Goal: Task Accomplishment & Management: Manage account settings

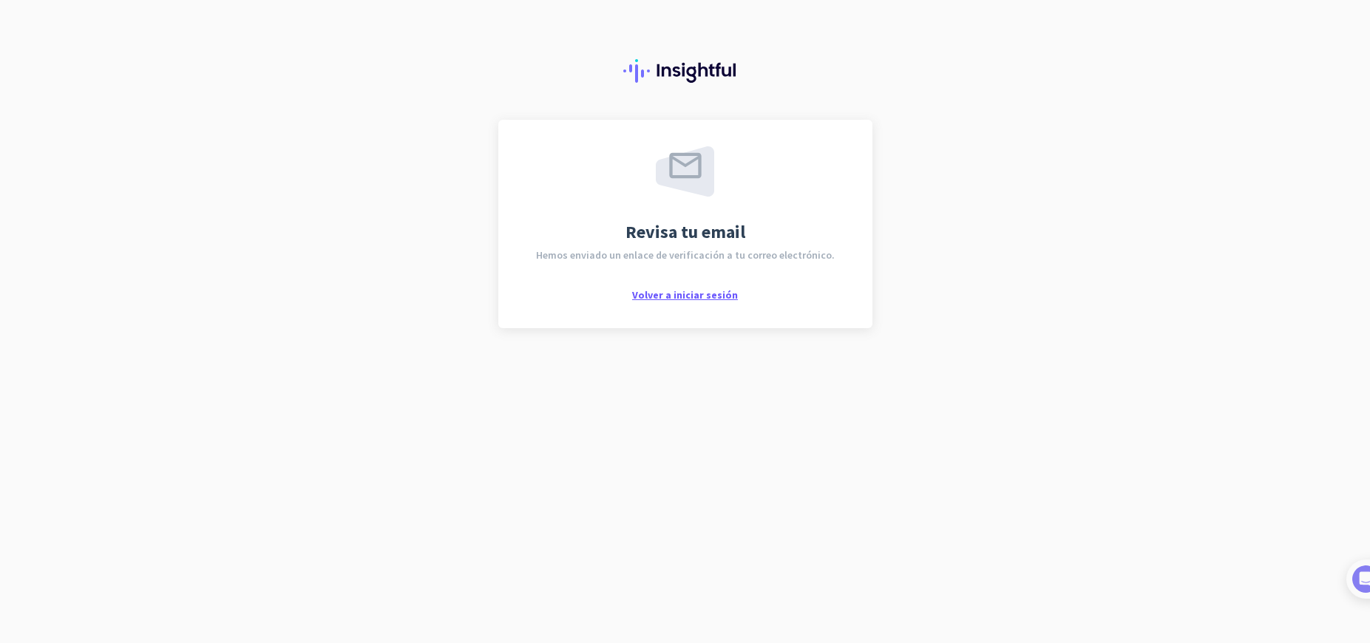
click at [701, 290] on span "Volver a iniciar sesión" at bounding box center [685, 294] width 106 height 13
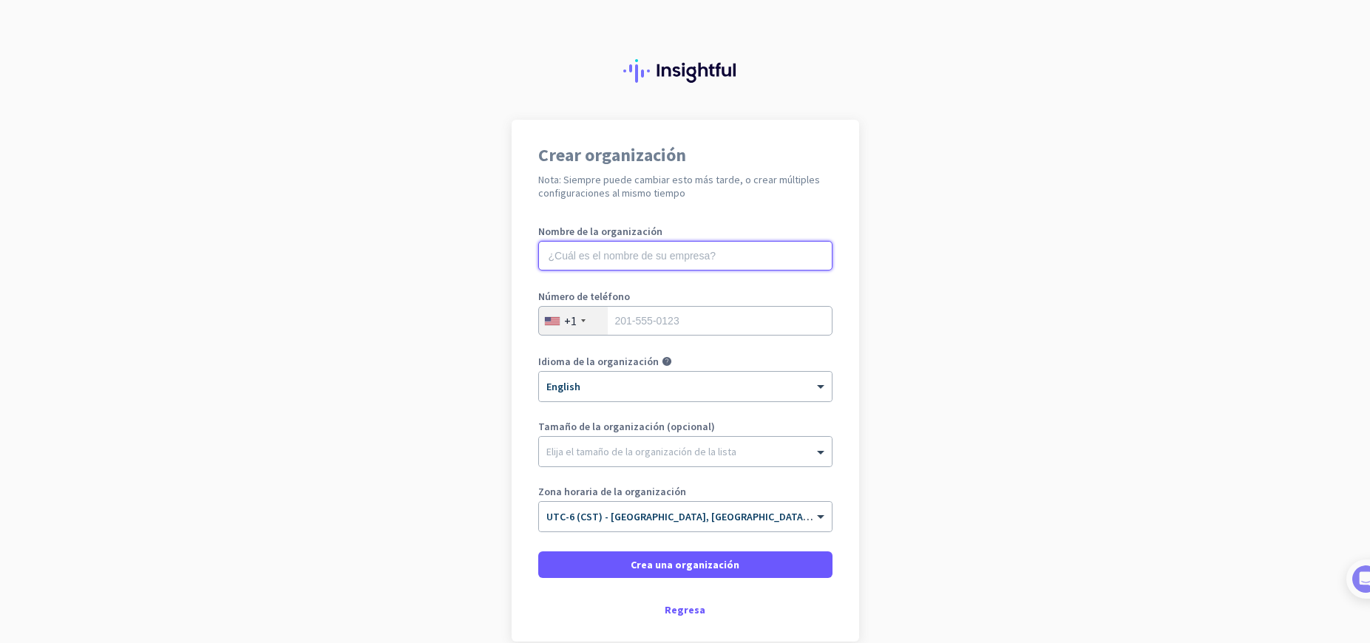
click at [625, 248] on input "text" at bounding box center [685, 256] width 294 height 30
type input "BZPAY SOLUTIONS"
click at [585, 322] on div "+1" at bounding box center [573, 321] width 69 height 28
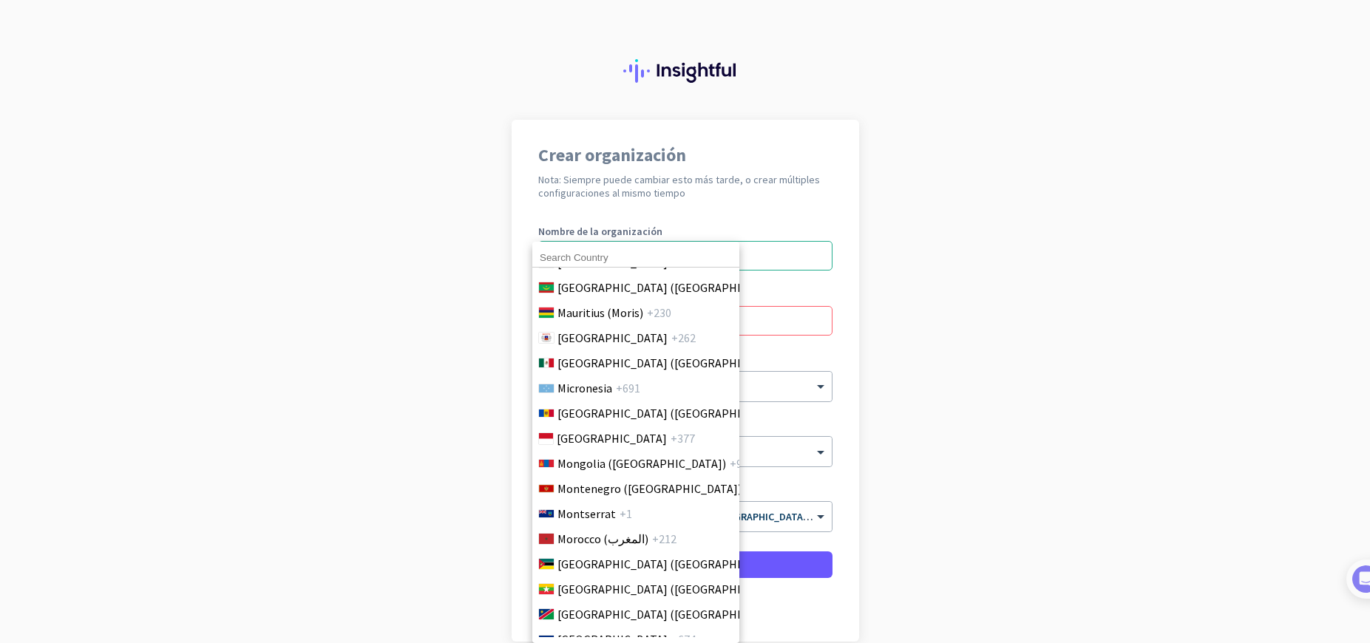
scroll to position [3566, 0]
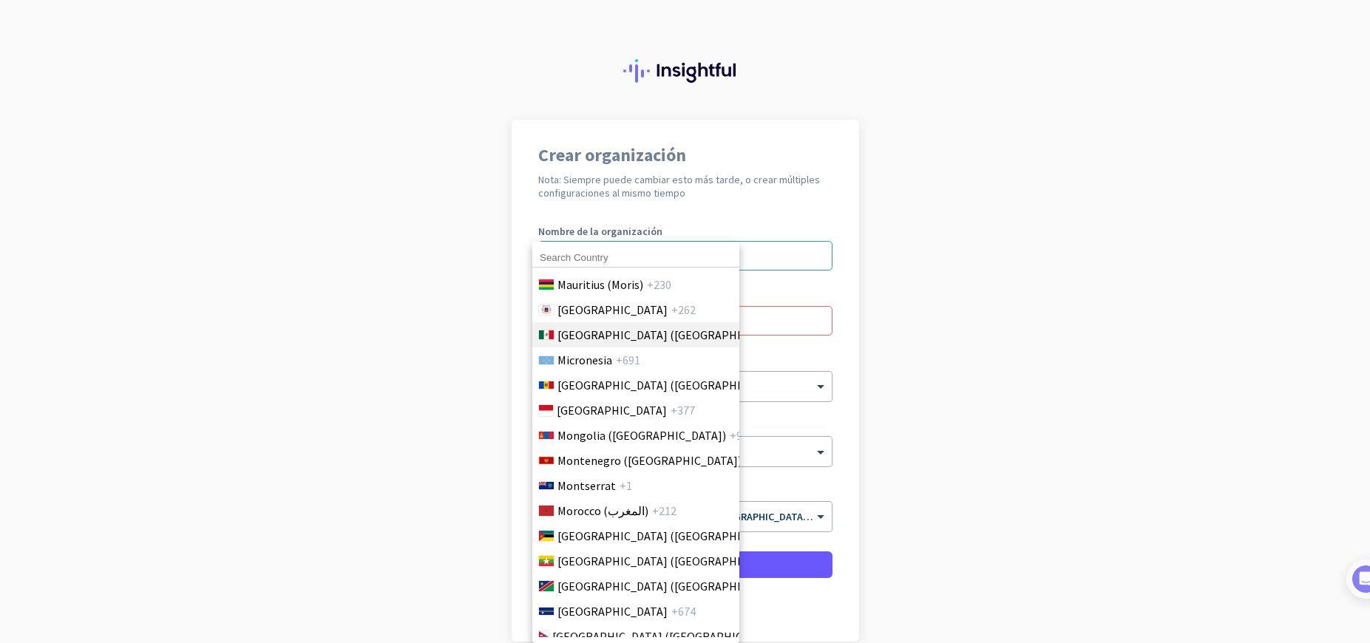
click at [602, 331] on span "[GEOGRAPHIC_DATA] ([GEOGRAPHIC_DATA])" at bounding box center [673, 335] width 231 height 18
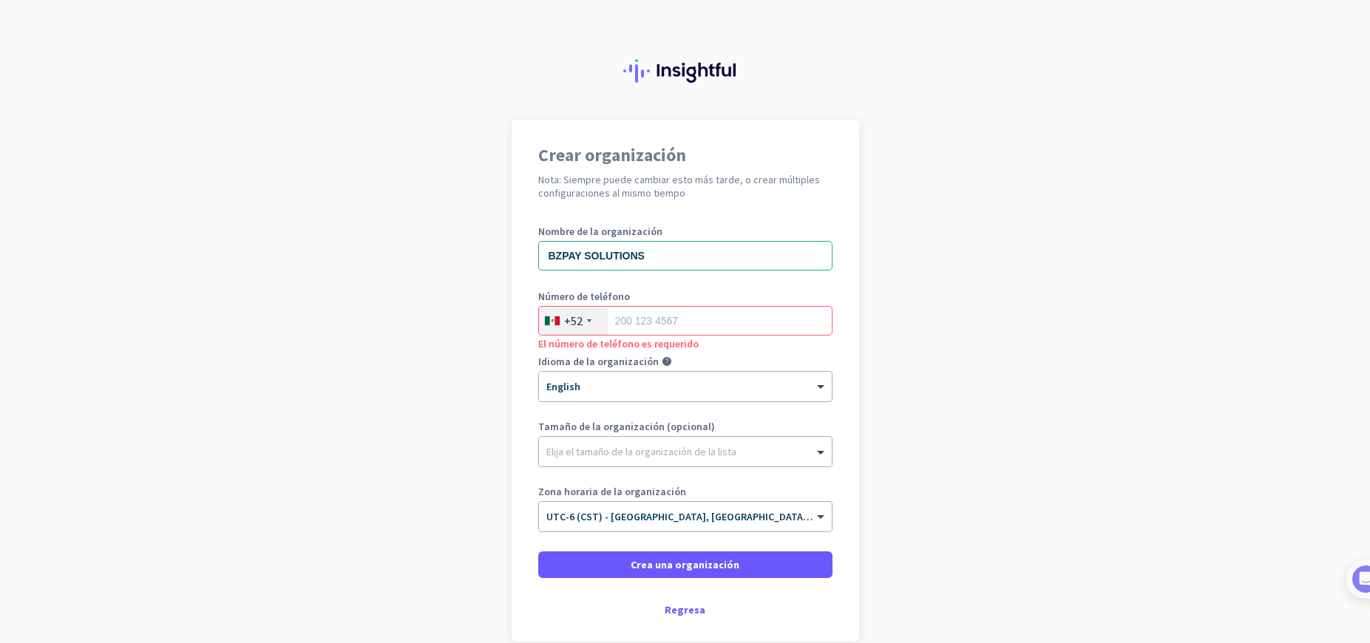
click at [1109, 150] on app-onboarding-organization "Crear organización Nota: Siempre puede cambiar esto más tarde, o crear múltiple…" at bounding box center [685, 418] width 1370 height 596
click at [628, 320] on input "tel" at bounding box center [685, 321] width 294 height 30
paste input "55 1357 7148"
type input "55 1357 7148"
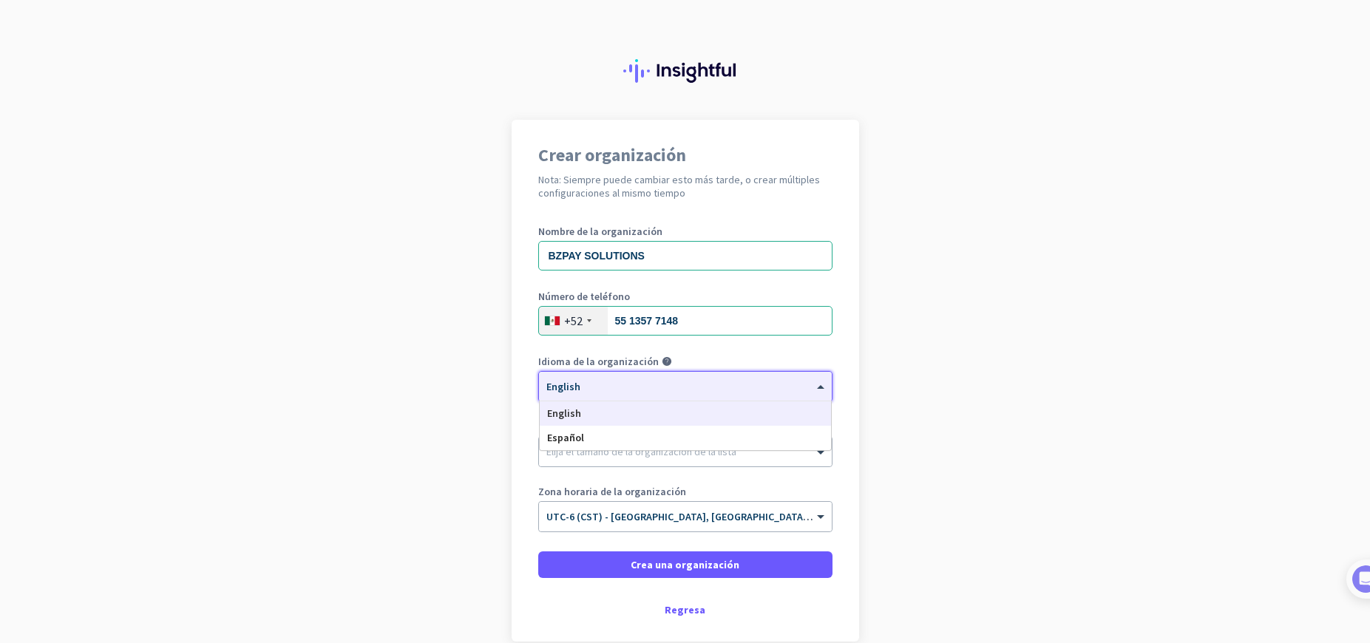
click at [569, 380] on div at bounding box center [685, 382] width 293 height 13
click at [596, 440] on div "Español" at bounding box center [685, 438] width 291 height 24
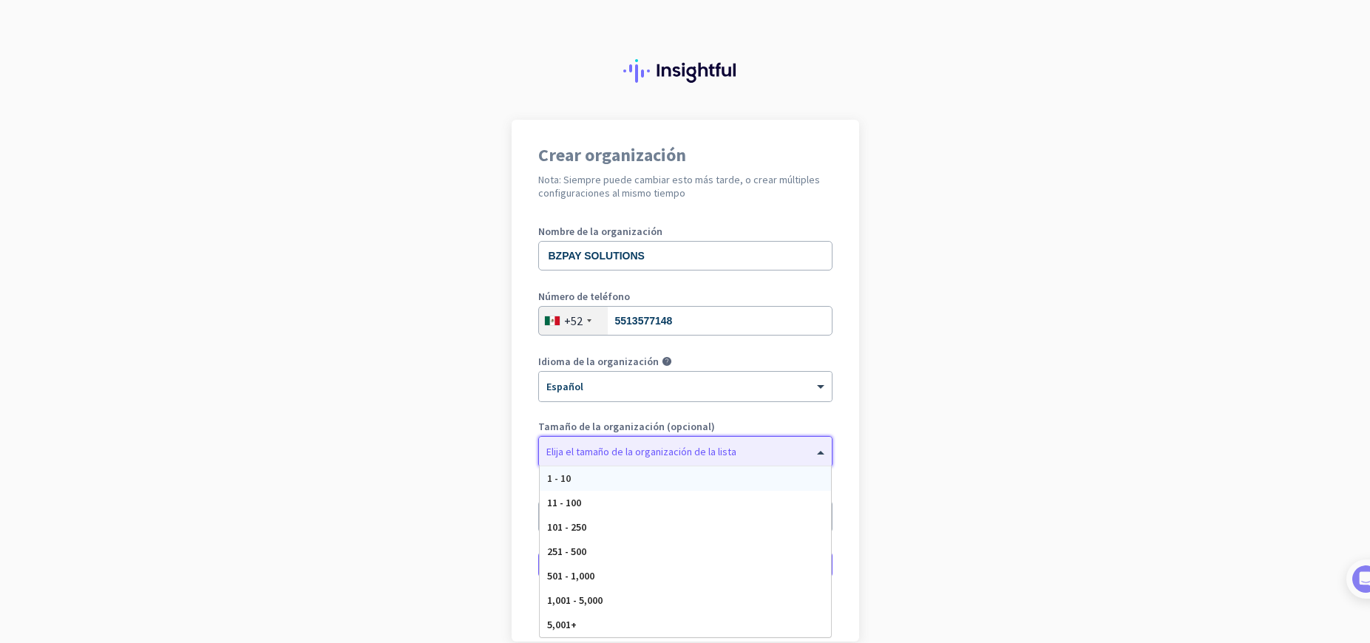
click at [647, 456] on div "Elija el tamaño de la organización de la lista" at bounding box center [642, 451] width 190 height 13
click at [587, 498] on div "11 - 100" at bounding box center [685, 503] width 291 height 24
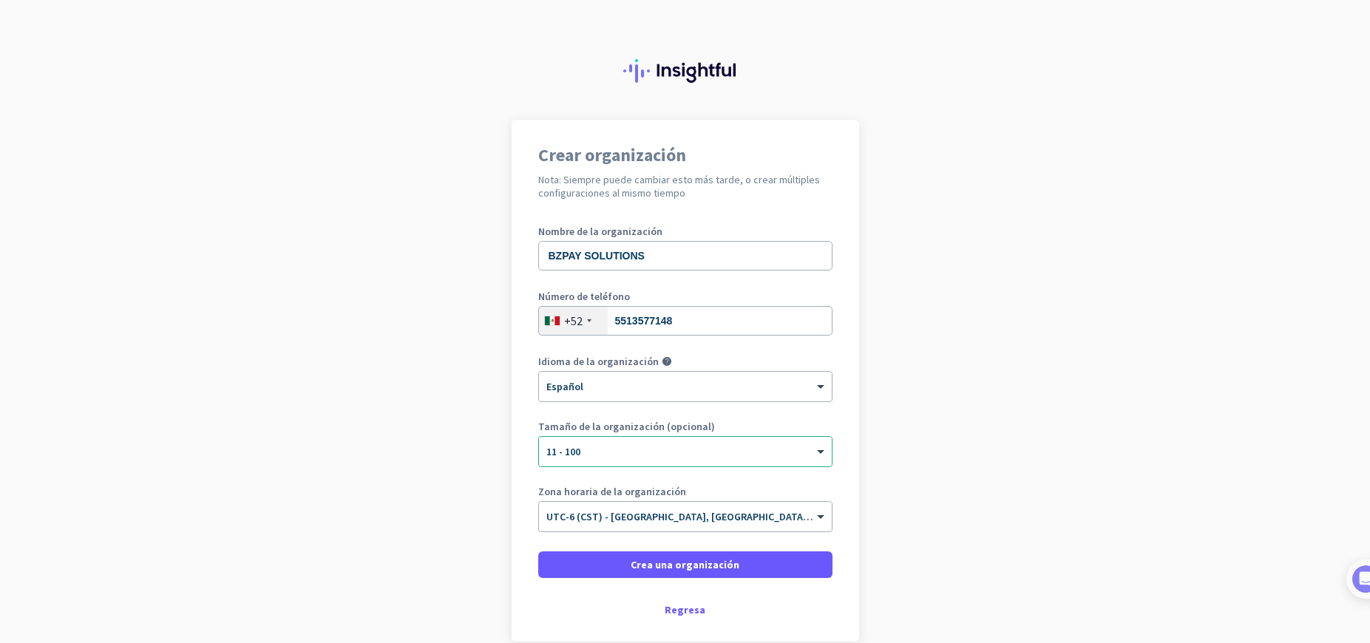
click at [456, 504] on app-onboarding-organization "Crear organización Nota: Siempre puede cambiar esto más tarde, o crear múltiple…" at bounding box center [685, 418] width 1370 height 596
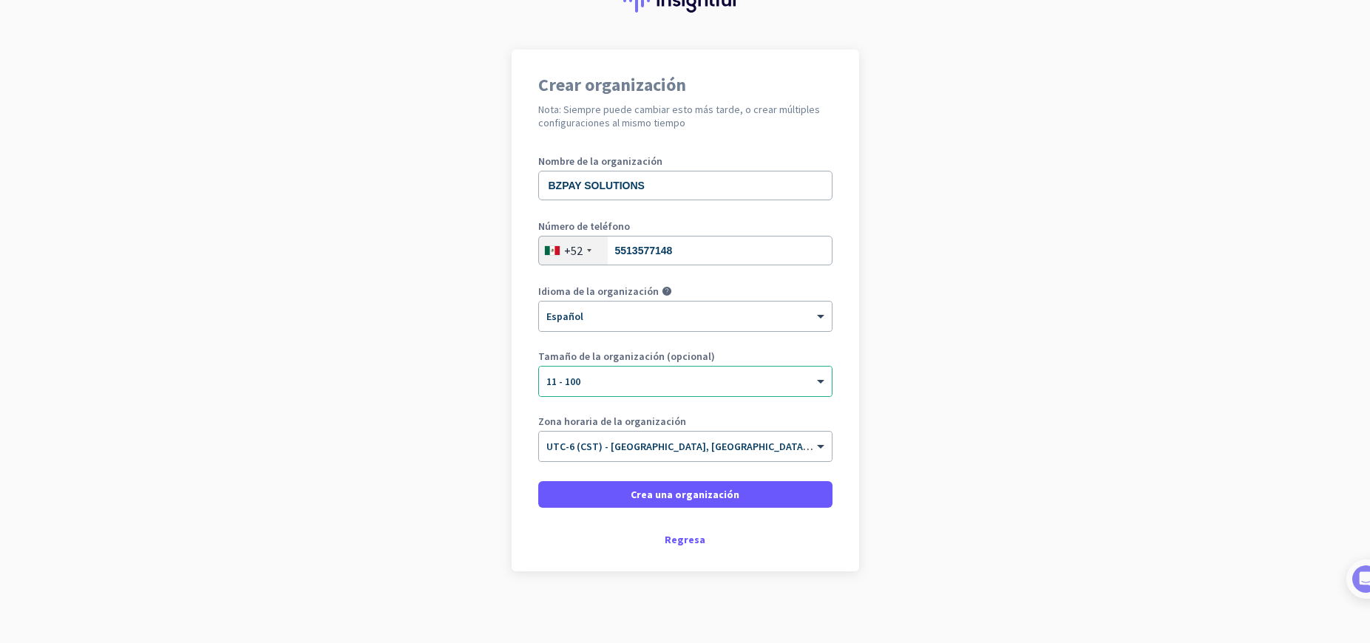
scroll to position [72, 0]
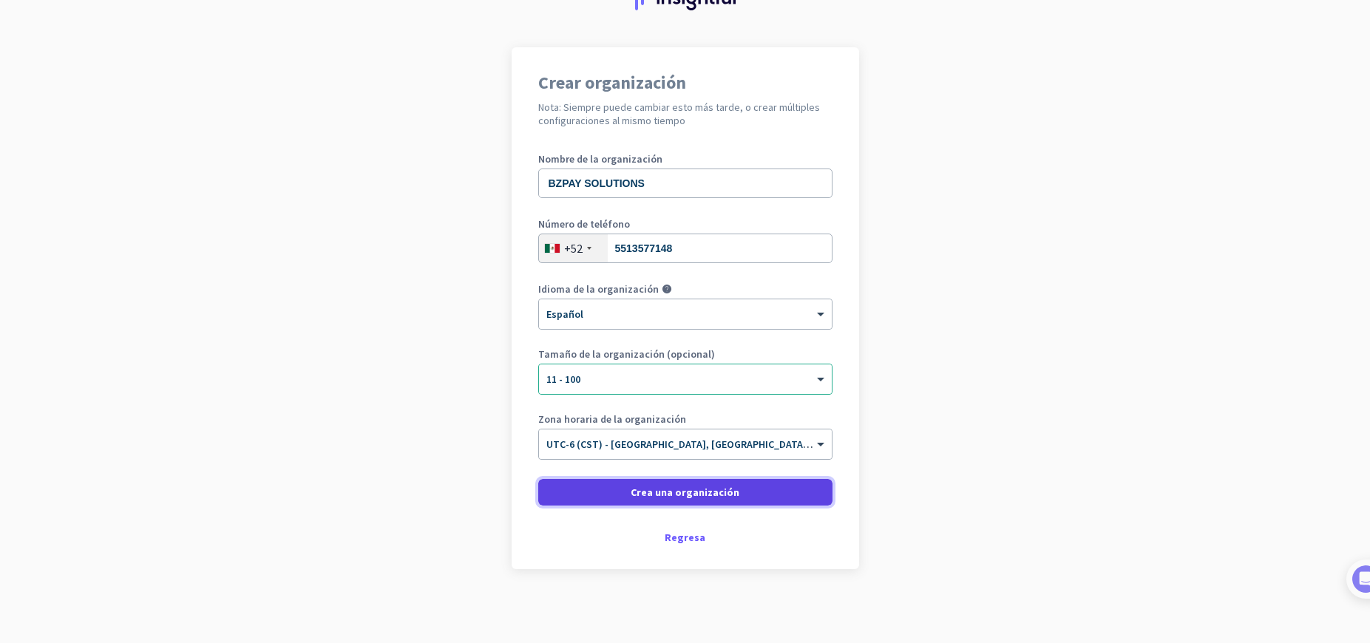
click at [688, 494] on span "Crea una organización" at bounding box center [685, 492] width 109 height 15
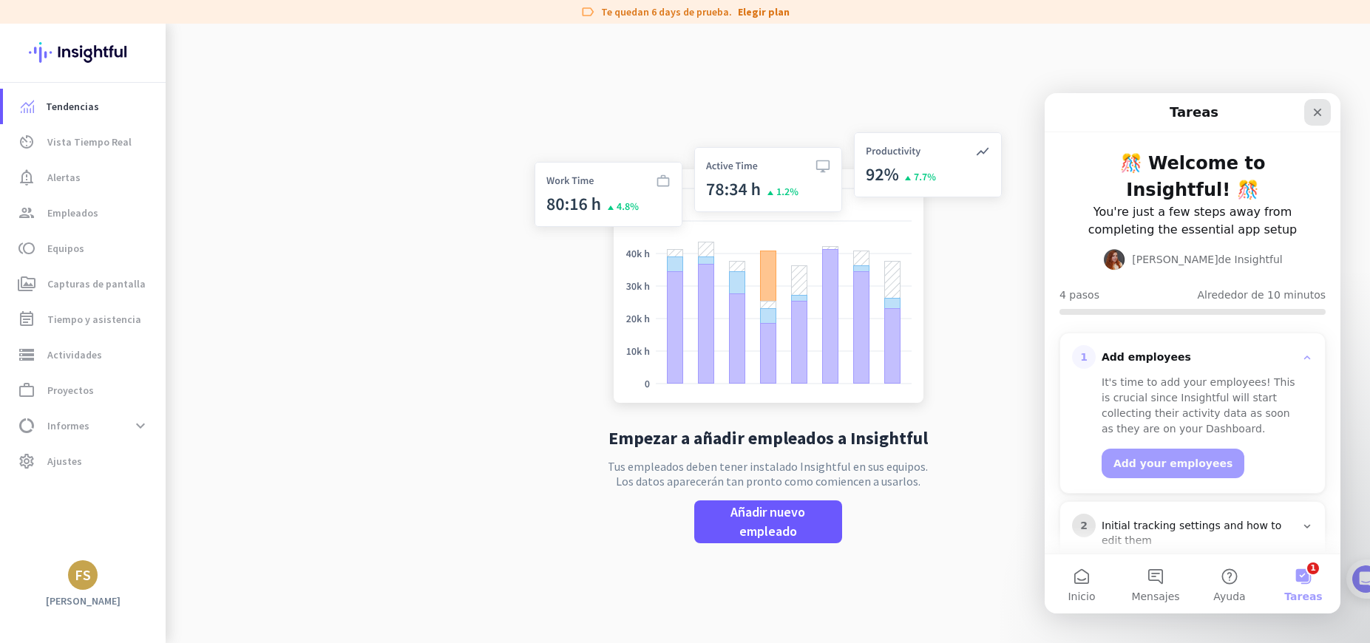
click at [1311, 118] on div "Cerrar" at bounding box center [1318, 112] width 27 height 27
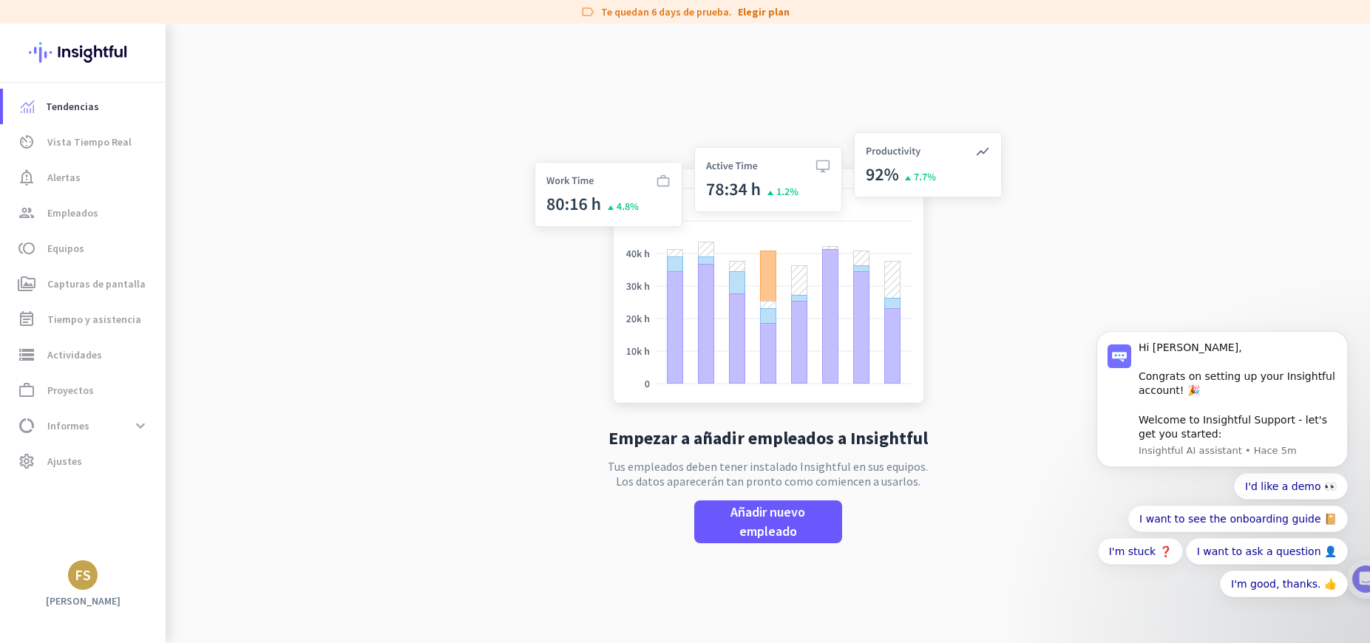
click at [1117, 212] on body "Hi [PERSON_NAME], Congrats on setting up your Insightful account! 🎉 Welcome to …" at bounding box center [1222, 410] width 284 height 439
click at [768, 535] on span "Añadir nuevo empleado" at bounding box center [768, 522] width 124 height 38
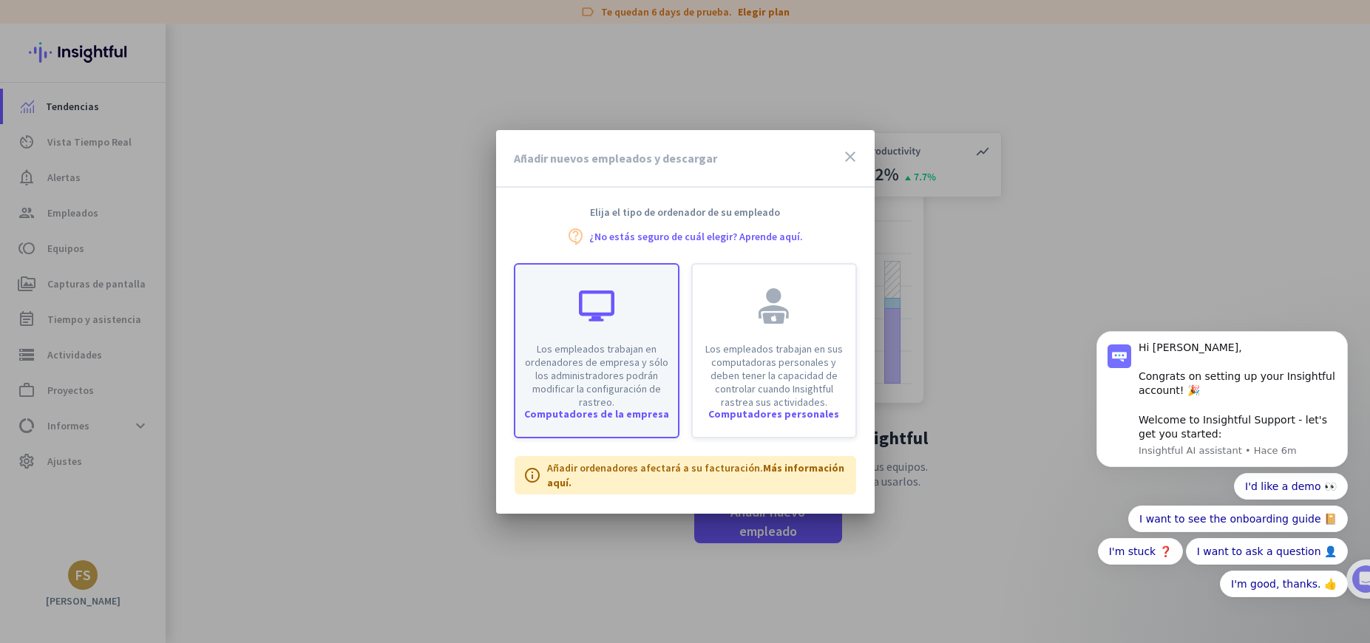
click at [611, 324] on div "Los empleados trabajan en ordenadores de empresa y sólo los administradores pod…" at bounding box center [596, 337] width 163 height 144
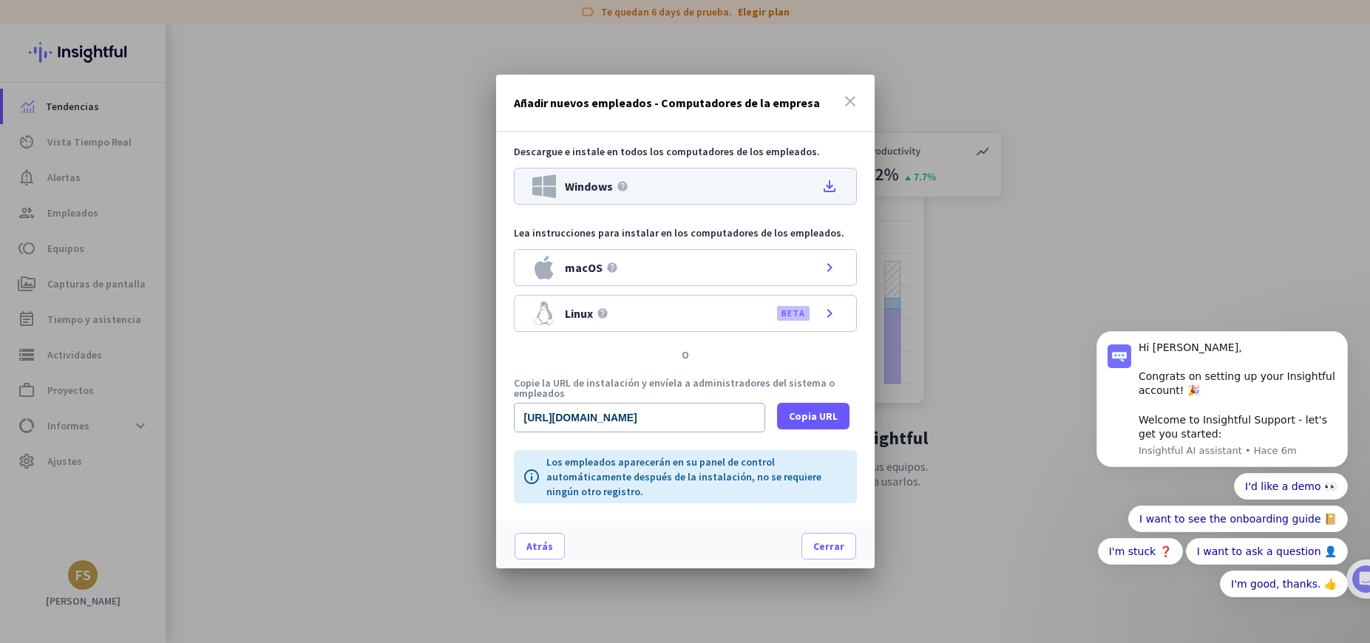
click at [730, 198] on div "Windows help file_download" at bounding box center [685, 186] width 343 height 37
click at [824, 558] on span at bounding box center [828, 546] width 53 height 35
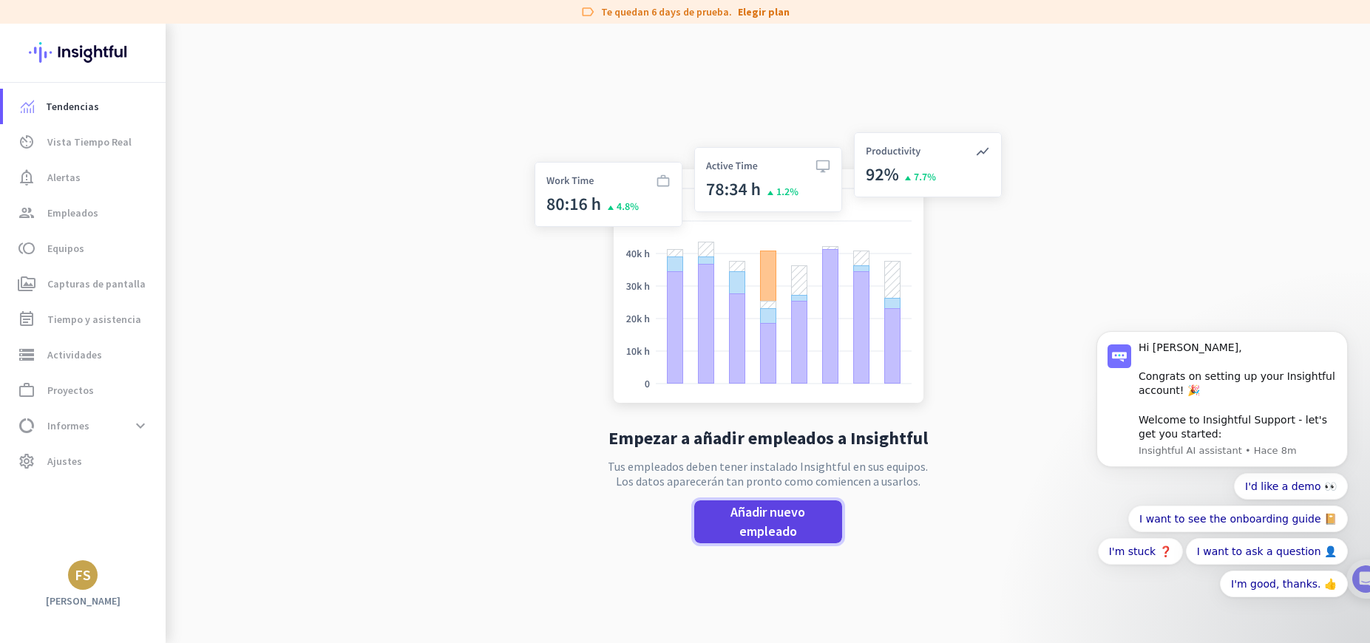
click at [803, 526] on span "Añadir nuevo empleado" at bounding box center [768, 522] width 124 height 38
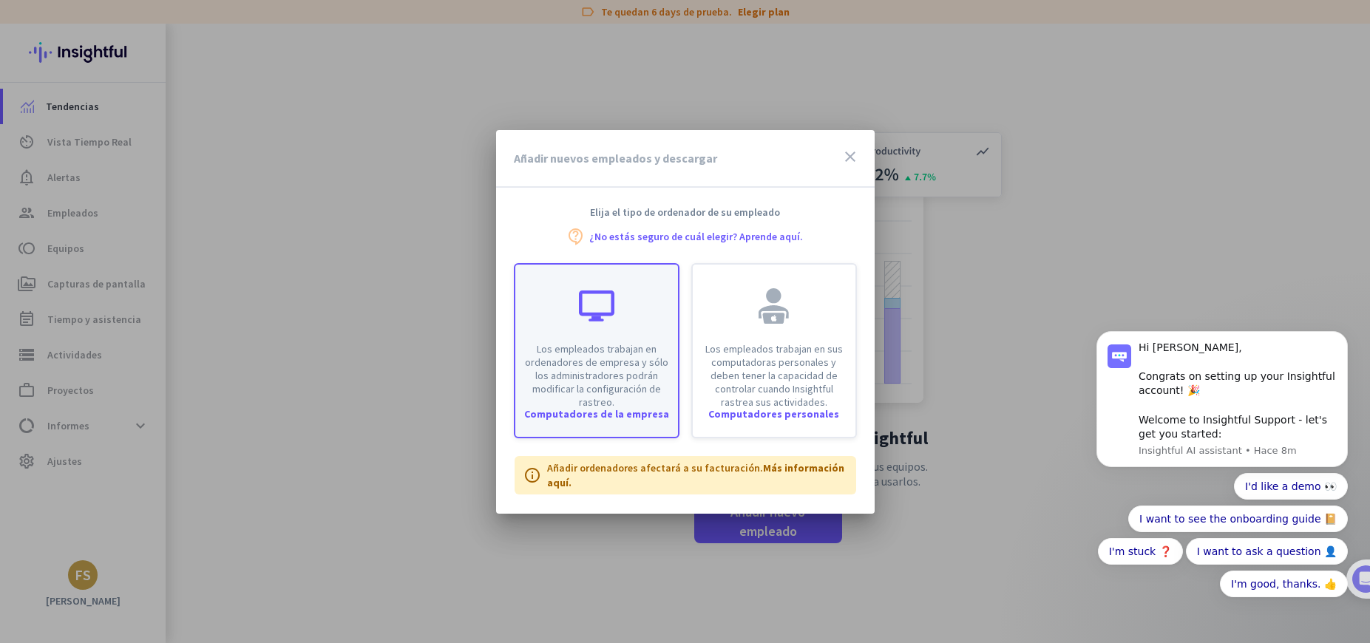
click at [600, 368] on p "Los empleados trabajan en ordenadores de empresa y sólo los administradores pod…" at bounding box center [596, 375] width 145 height 67
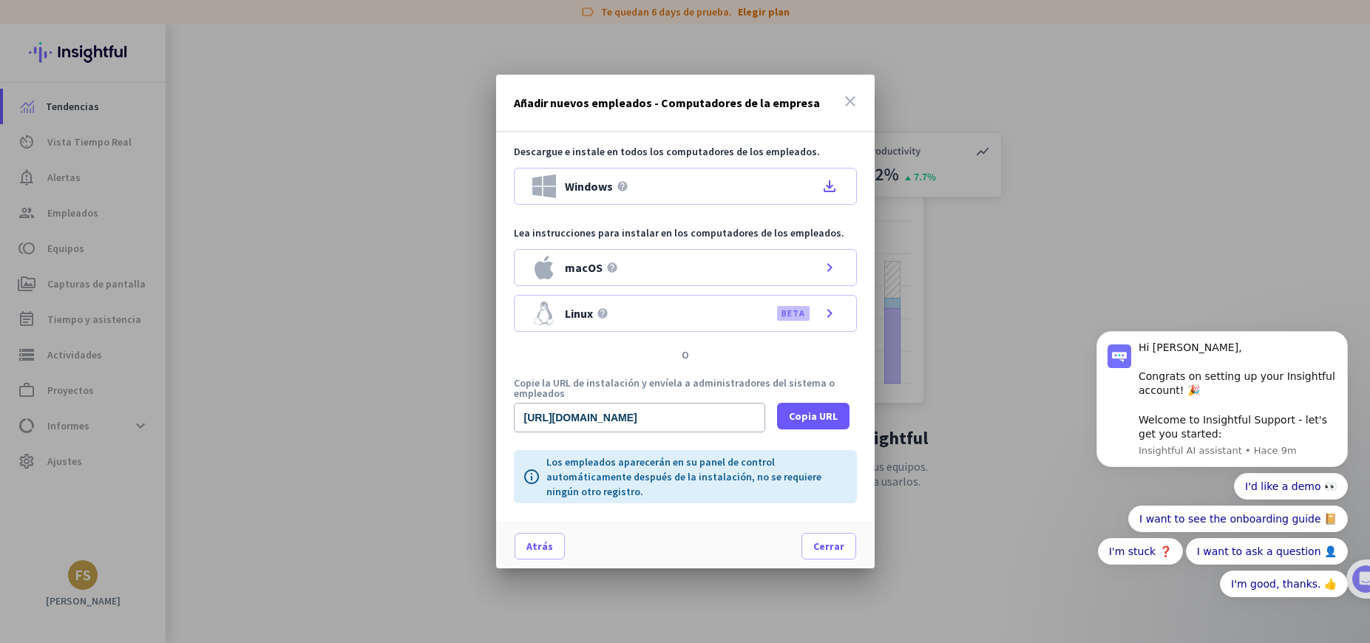
click at [848, 104] on icon "close" at bounding box center [851, 101] width 18 height 18
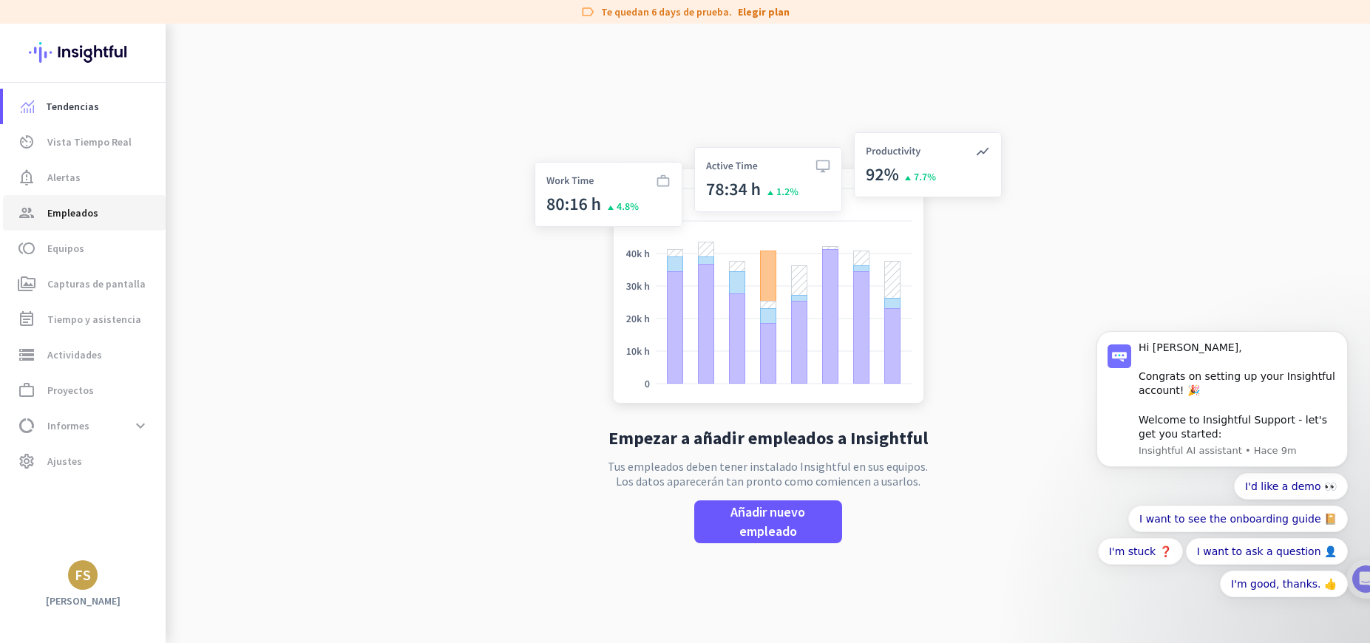
click at [89, 229] on link "group Empleados" at bounding box center [84, 212] width 163 height 35
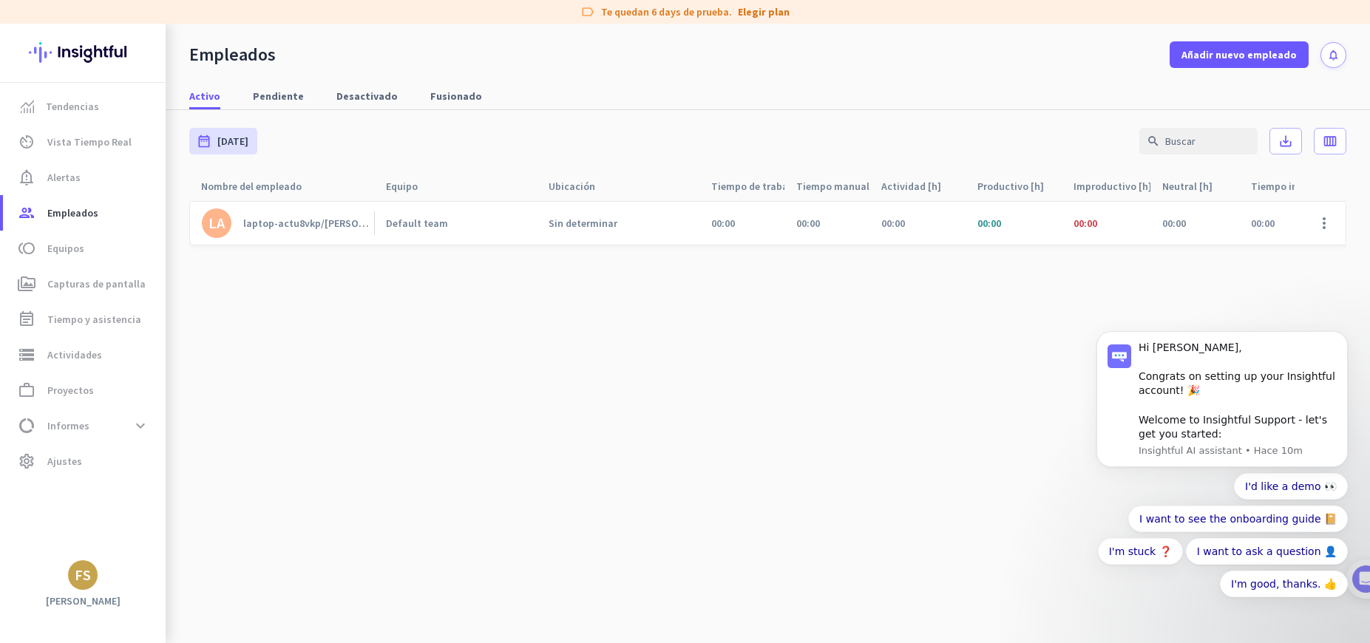
click at [1339, 223] on body "Hi [PERSON_NAME], Congrats on setting up your Insightful account! 🎉 Welcome to …" at bounding box center [1222, 410] width 284 height 439
click at [1331, 223] on body "Hi [PERSON_NAME], Congrats on setting up your Insightful account! 🎉 Welcome to …" at bounding box center [1222, 410] width 284 height 439
drag, startPoint x: 1331, startPoint y: 223, endPoint x: 2126, endPoint y: 454, distance: 827.8
click at [1331, 223] on body "Hi [PERSON_NAME], Congrats on setting up your Insightful account! 🎉 Welcome to …" at bounding box center [1222, 410] width 284 height 439
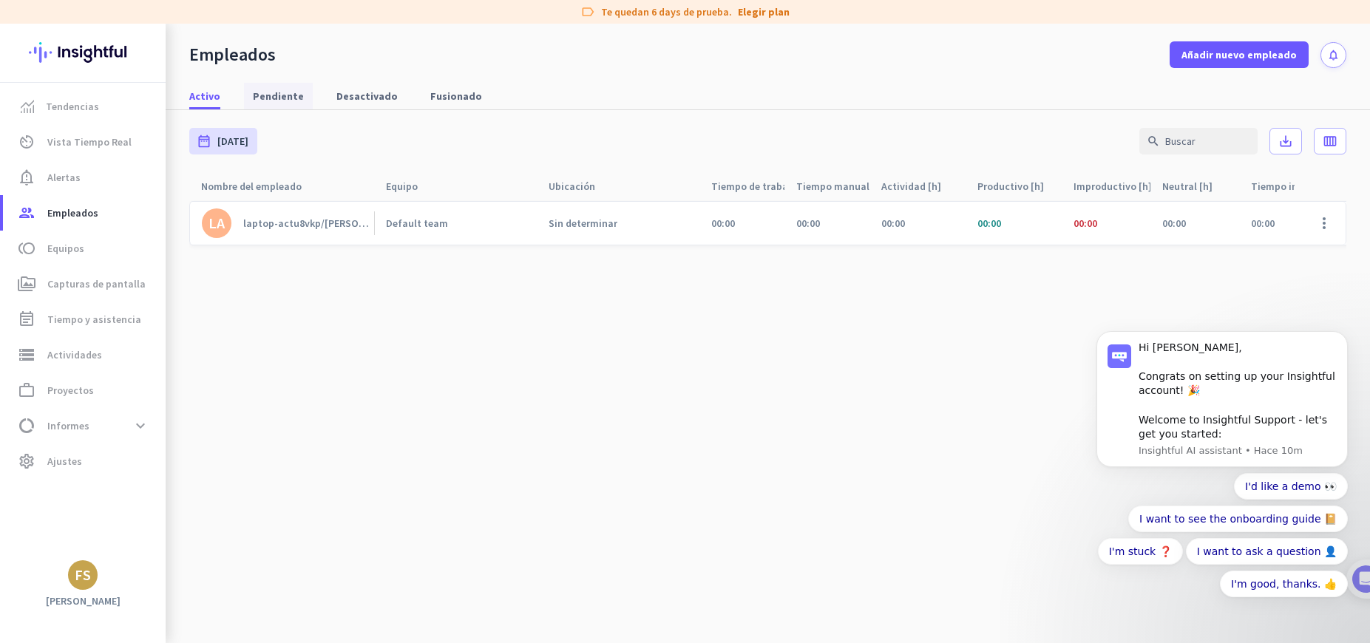
click at [270, 99] on span "Pendiente" at bounding box center [278, 96] width 51 height 15
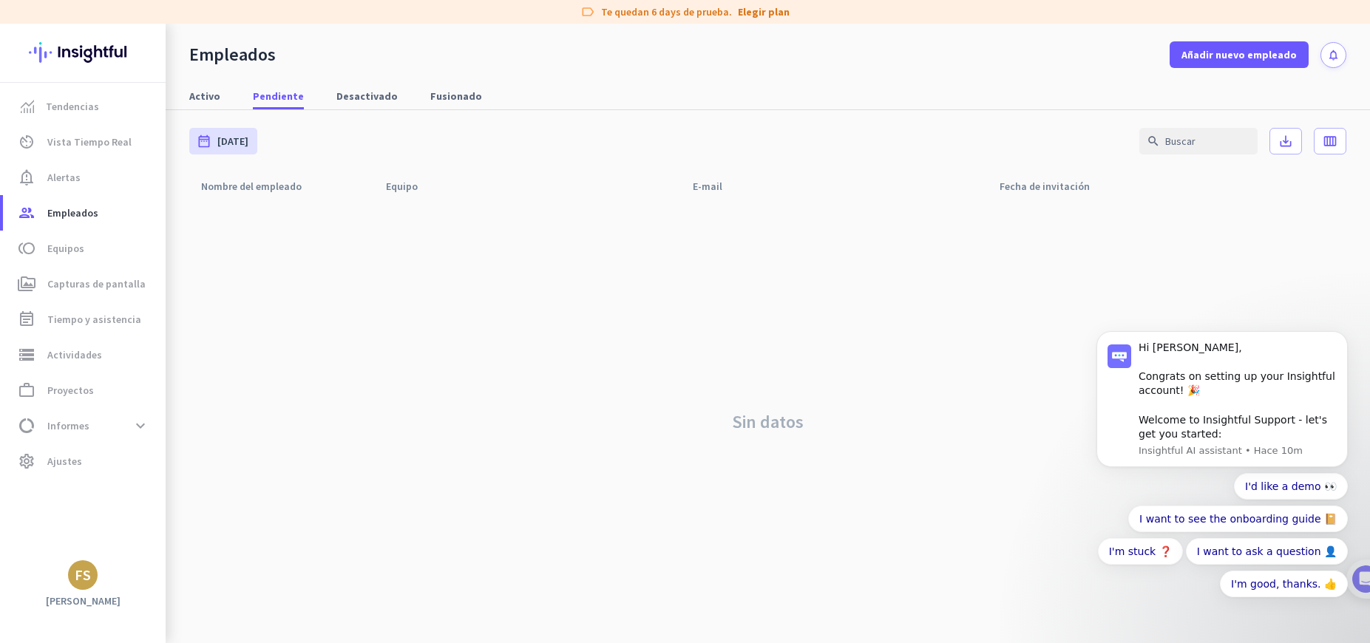
drag, startPoint x: 399, startPoint y: 78, endPoint x: 360, endPoint y: 80, distance: 39.3
click at [360, 80] on nav "Activo Pendiente Desactivado Fusionado" at bounding box center [768, 89] width 1205 height 42
click at [359, 98] on span "Desactivado" at bounding box center [366, 96] width 61 height 15
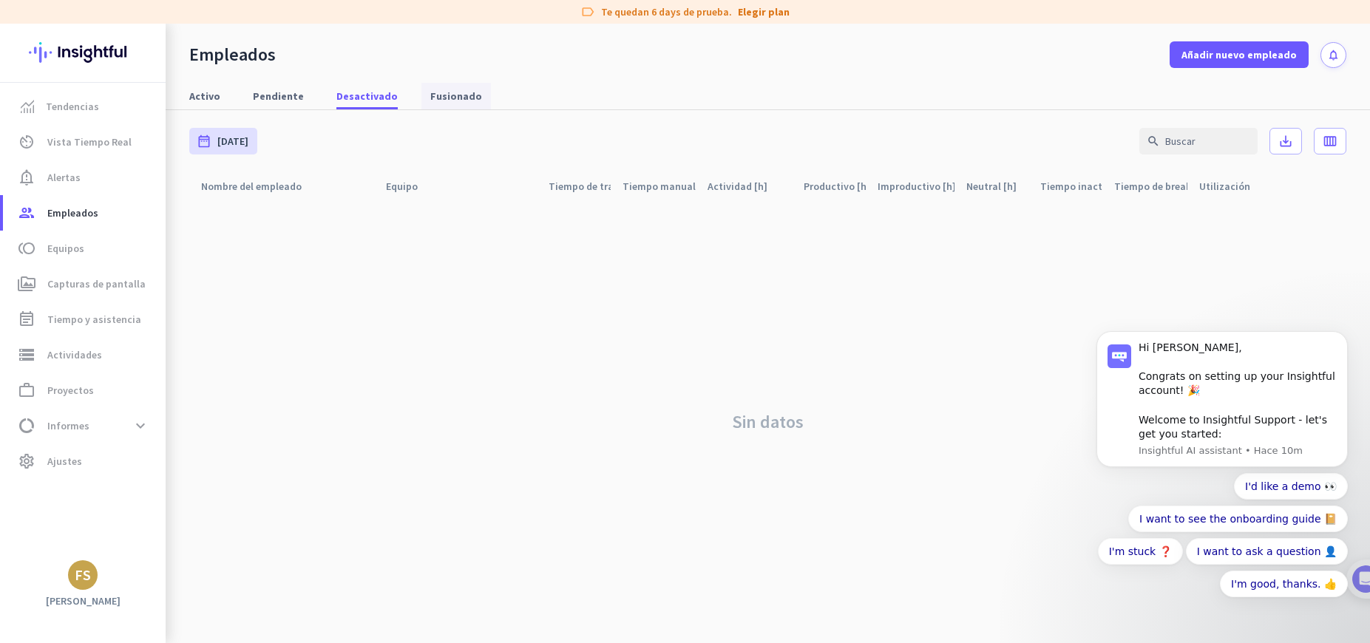
click at [430, 95] on span "Fusionado" at bounding box center [456, 96] width 52 height 15
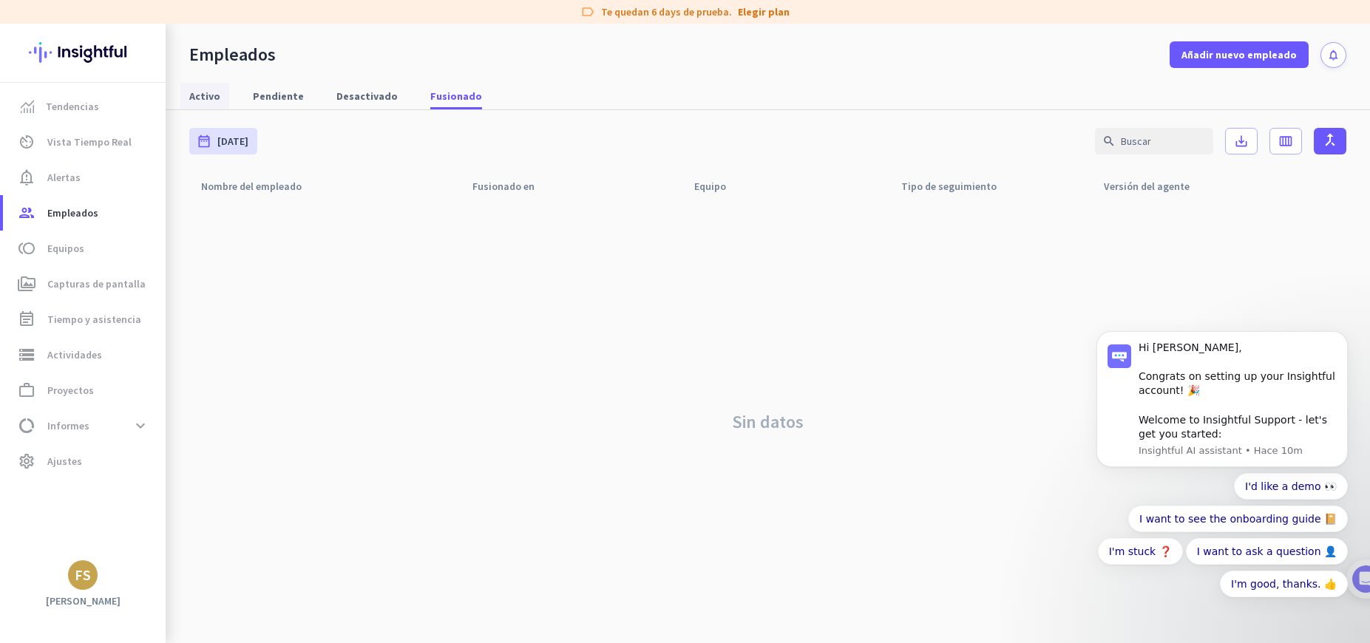
click at [201, 96] on span "Activo" at bounding box center [204, 96] width 31 height 15
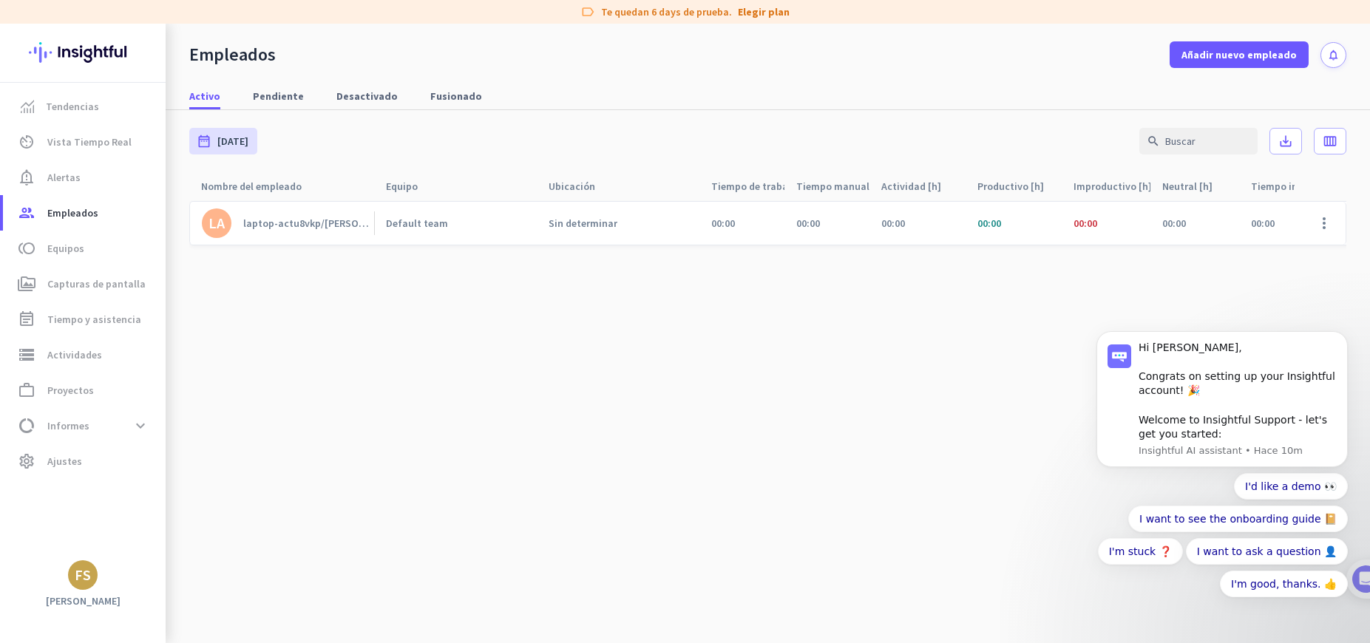
click at [294, 229] on div "laptop-actu8vkp/[PERSON_NAME]" at bounding box center [308, 223] width 131 height 13
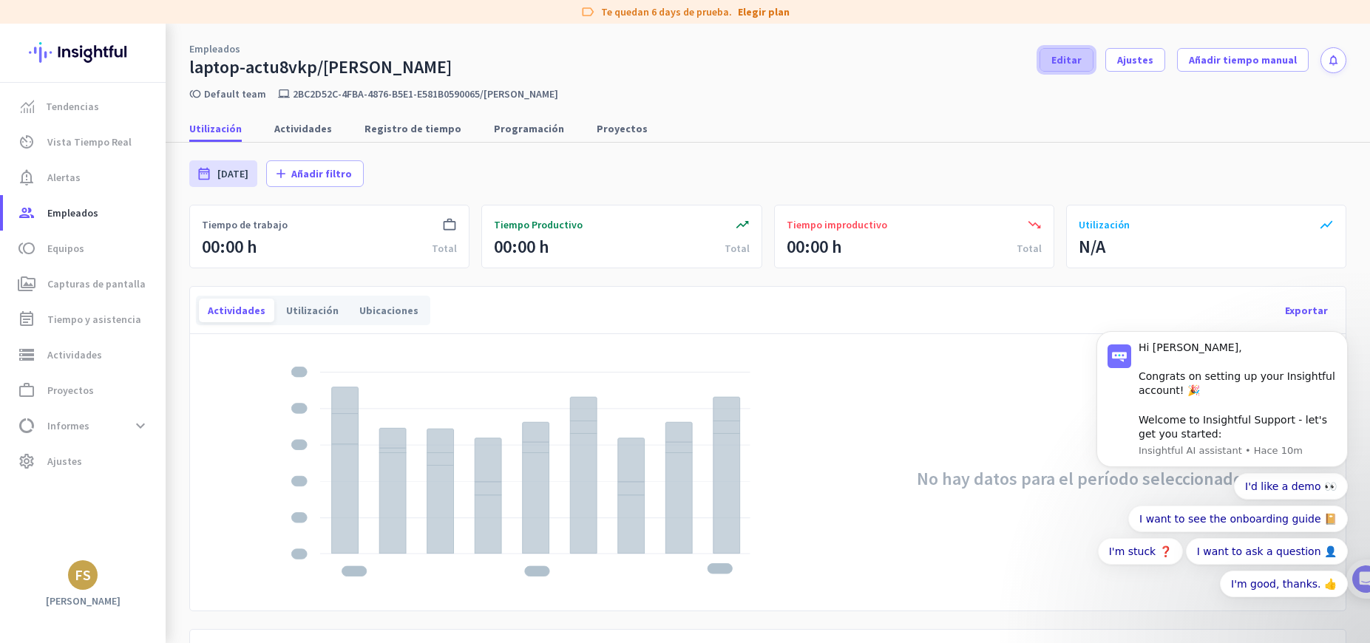
click at [1062, 64] on span "Editar" at bounding box center [1067, 60] width 30 height 15
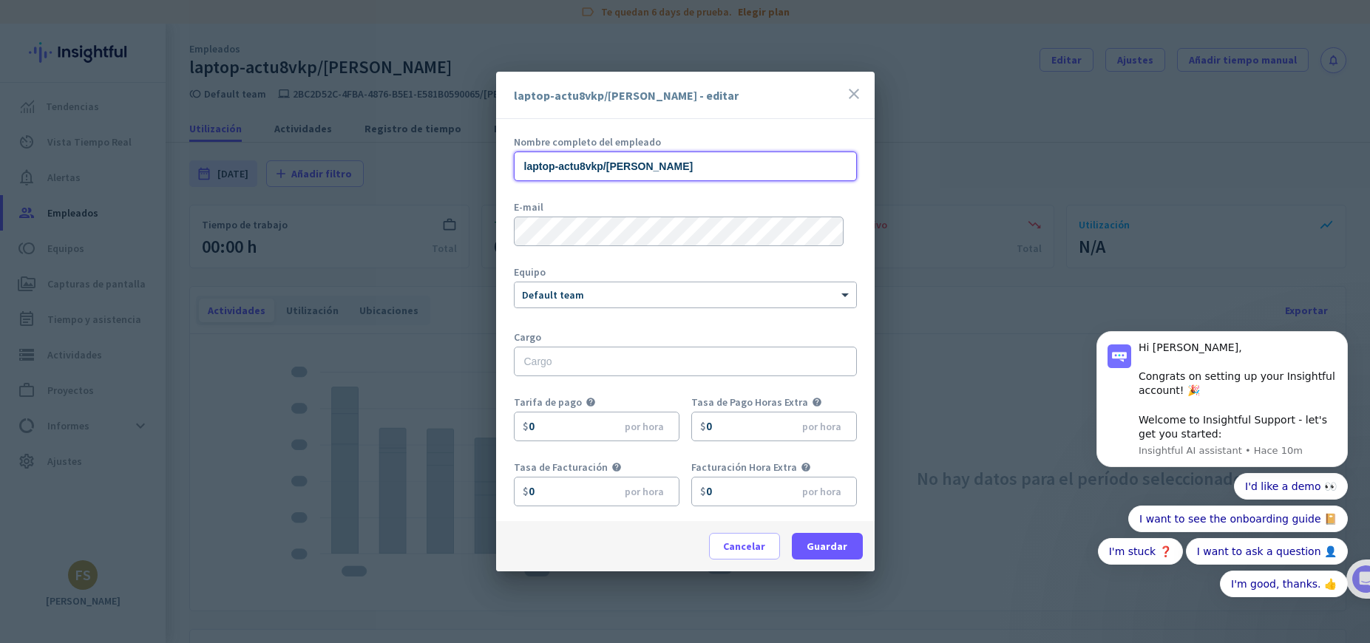
click at [635, 161] on input "laptop-actu8vkp/[PERSON_NAME]" at bounding box center [685, 167] width 343 height 30
type input "[PERSON_NAME]"
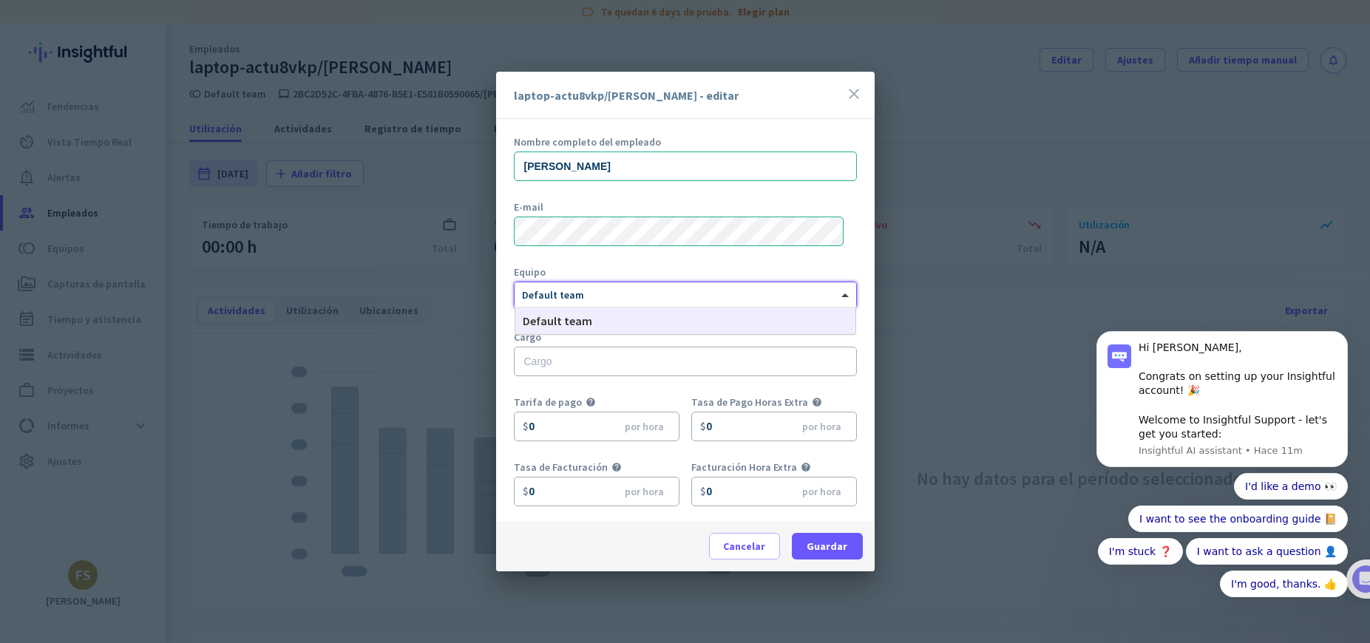
click at [629, 289] on div at bounding box center [686, 292] width 342 height 13
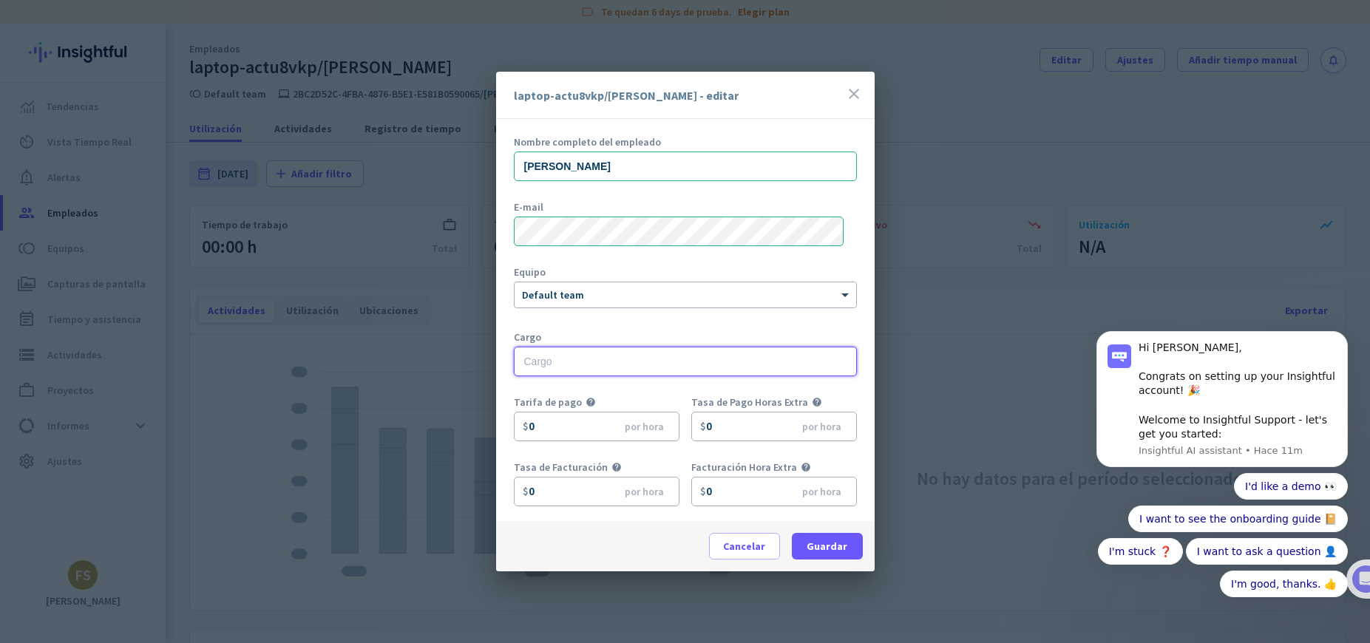
click at [538, 360] on input "text" at bounding box center [685, 362] width 343 height 30
type input "H"
type input "Generalista de Recursos Humanos"
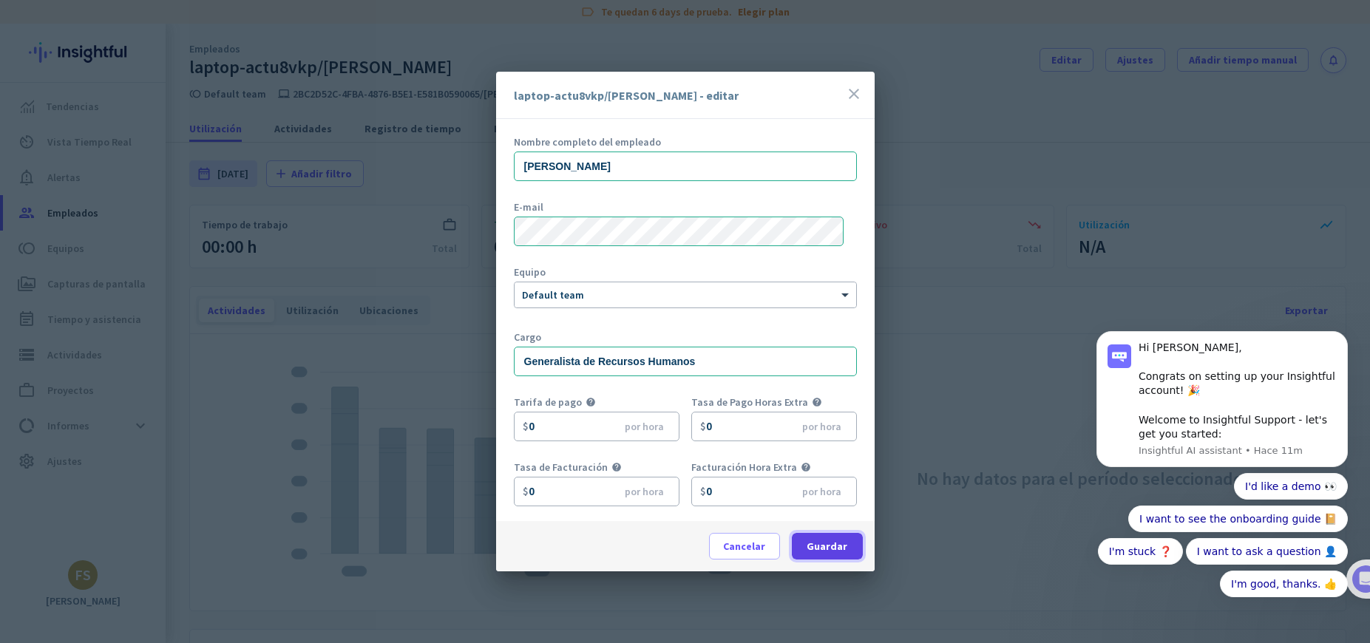
click at [833, 539] on span "Guardar" at bounding box center [827, 546] width 41 height 15
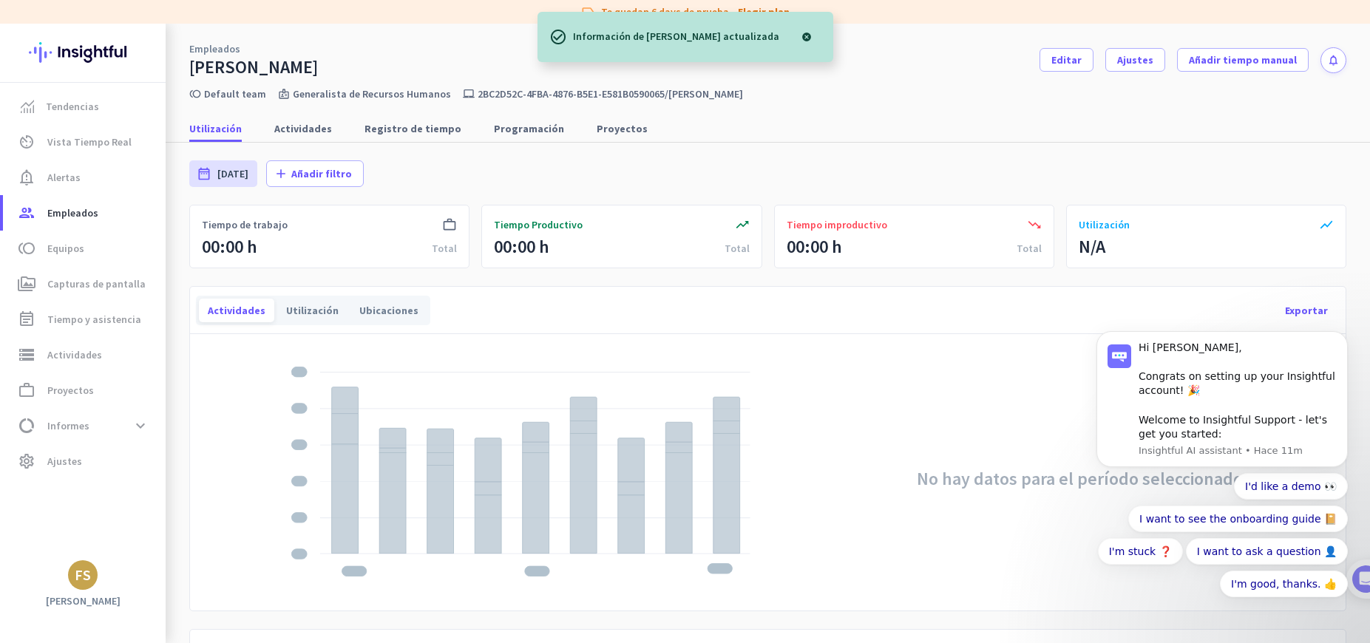
click at [889, 187] on div "date_range [DATE] [DATE] - [DATE] add Añadir filtro" at bounding box center [767, 174] width 1157 height 62
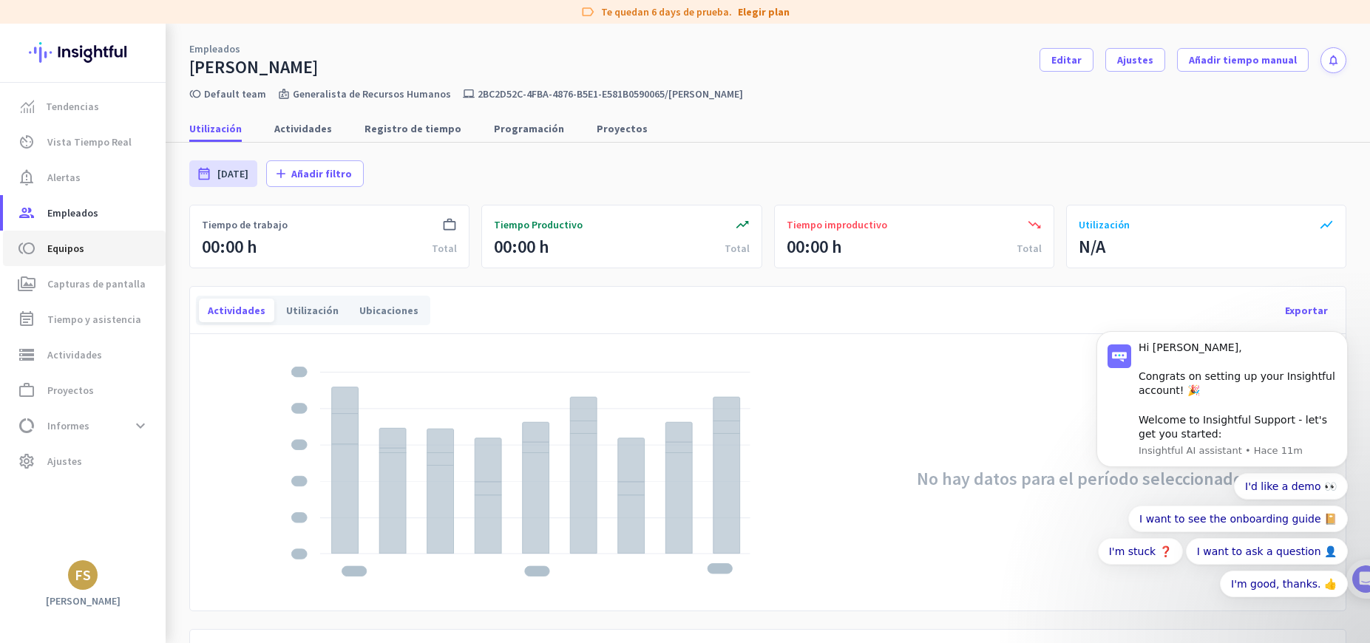
click at [92, 240] on span "toll Equipos" at bounding box center [84, 249] width 139 height 18
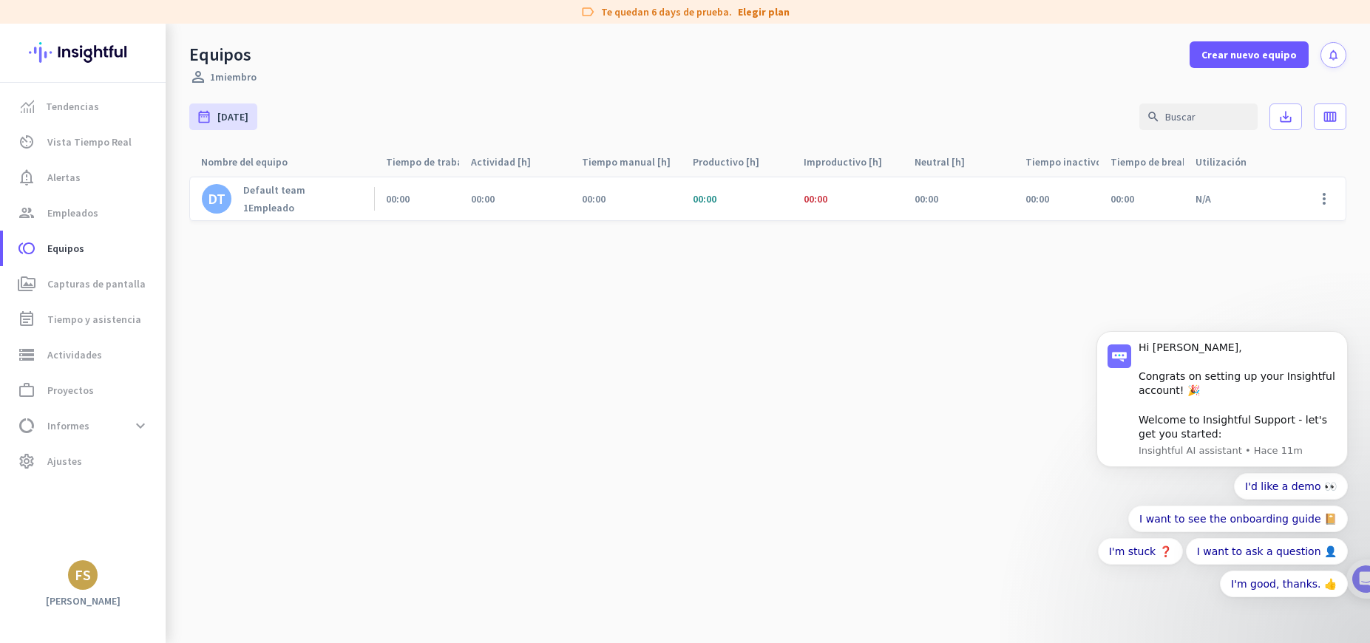
click at [297, 206] on div "1 Empleado" at bounding box center [274, 207] width 62 height 13
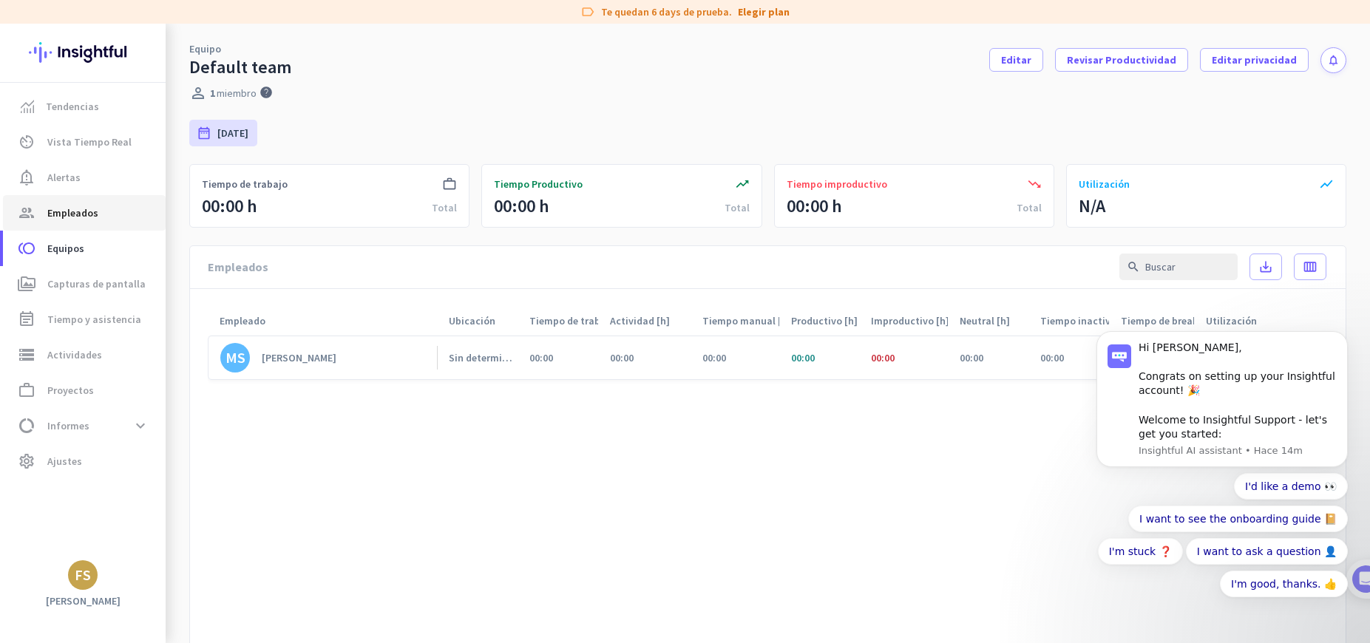
click at [77, 217] on span "Empleados" at bounding box center [72, 213] width 51 height 18
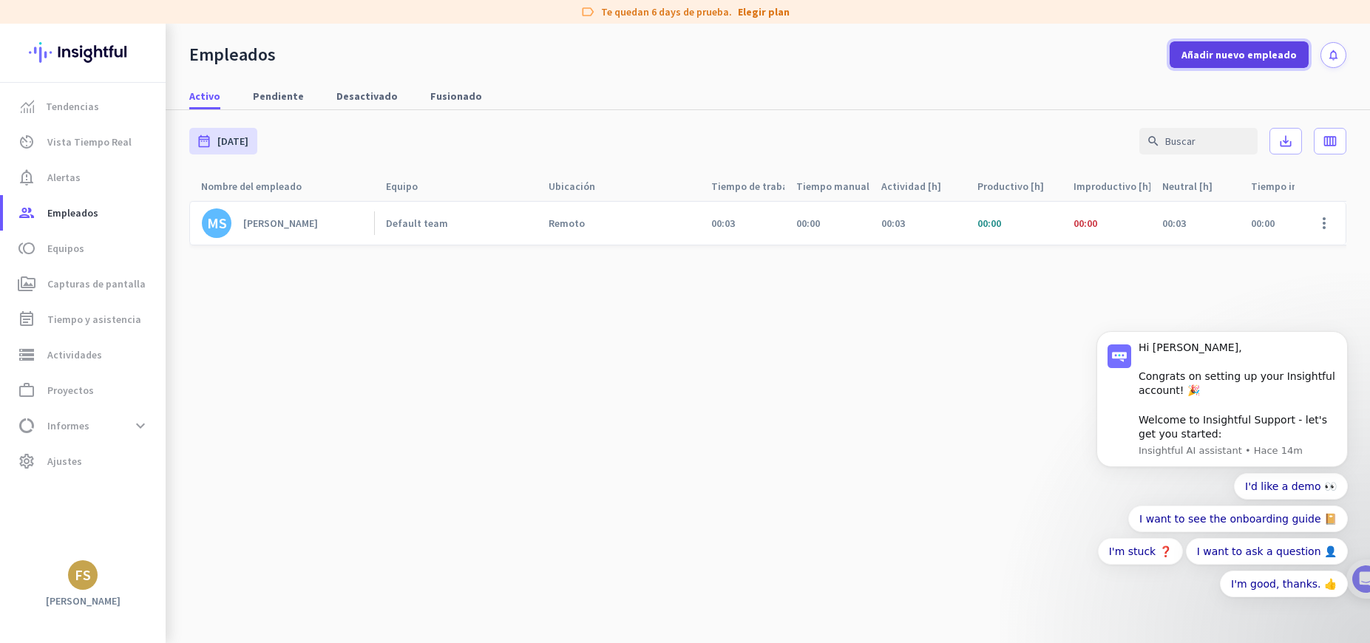
click at [1220, 54] on span "Añadir nuevo empleado" at bounding box center [1239, 54] width 115 height 15
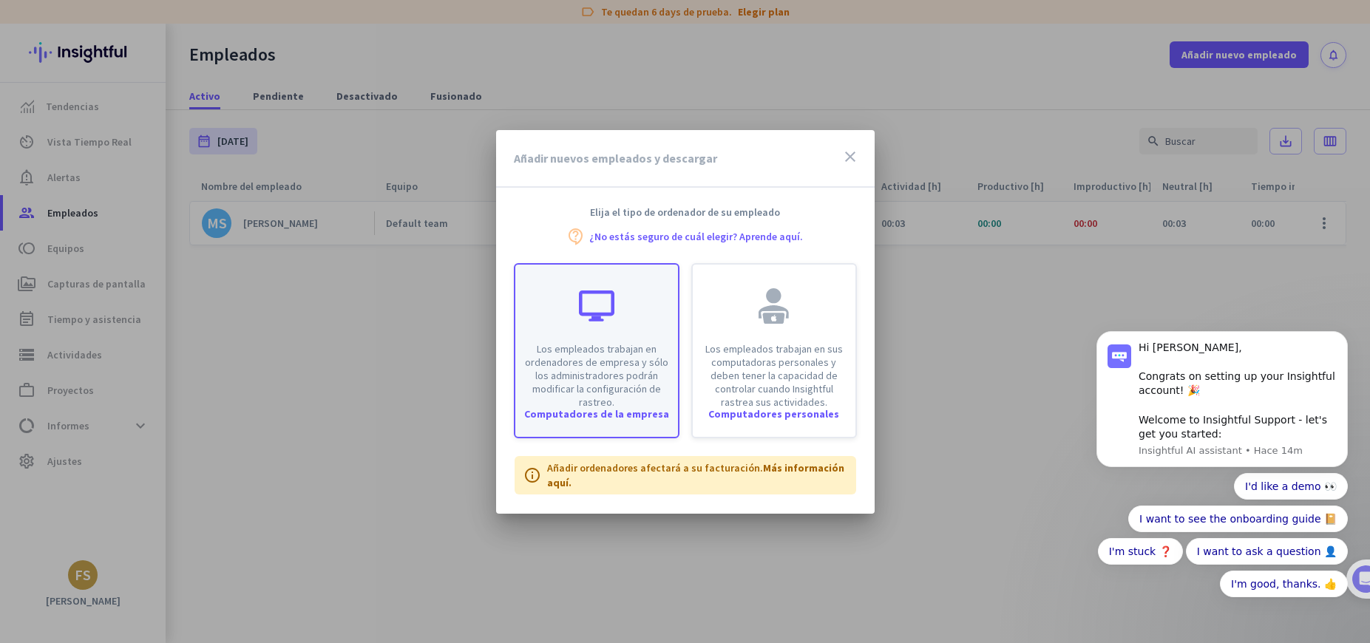
click at [556, 331] on div "Los empleados trabajan en ordenadores de empresa y sólo los administradores pod…" at bounding box center [596, 337] width 163 height 144
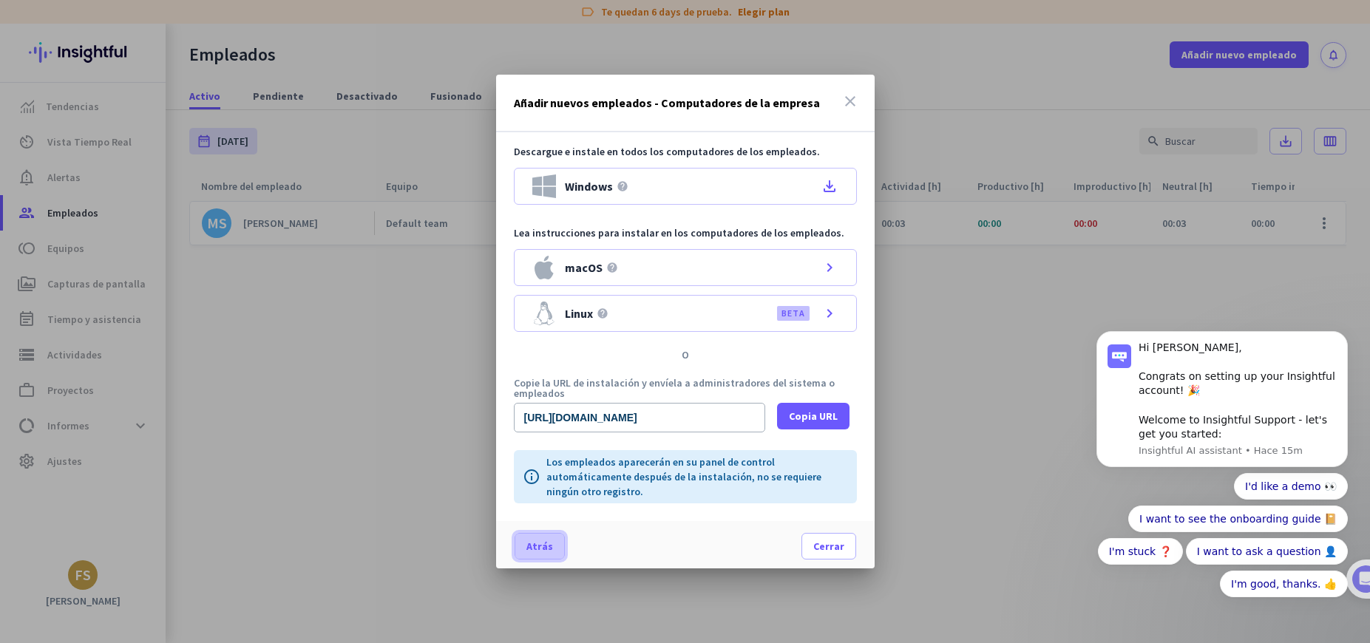
click at [527, 546] on span "Atrás" at bounding box center [540, 546] width 27 height 15
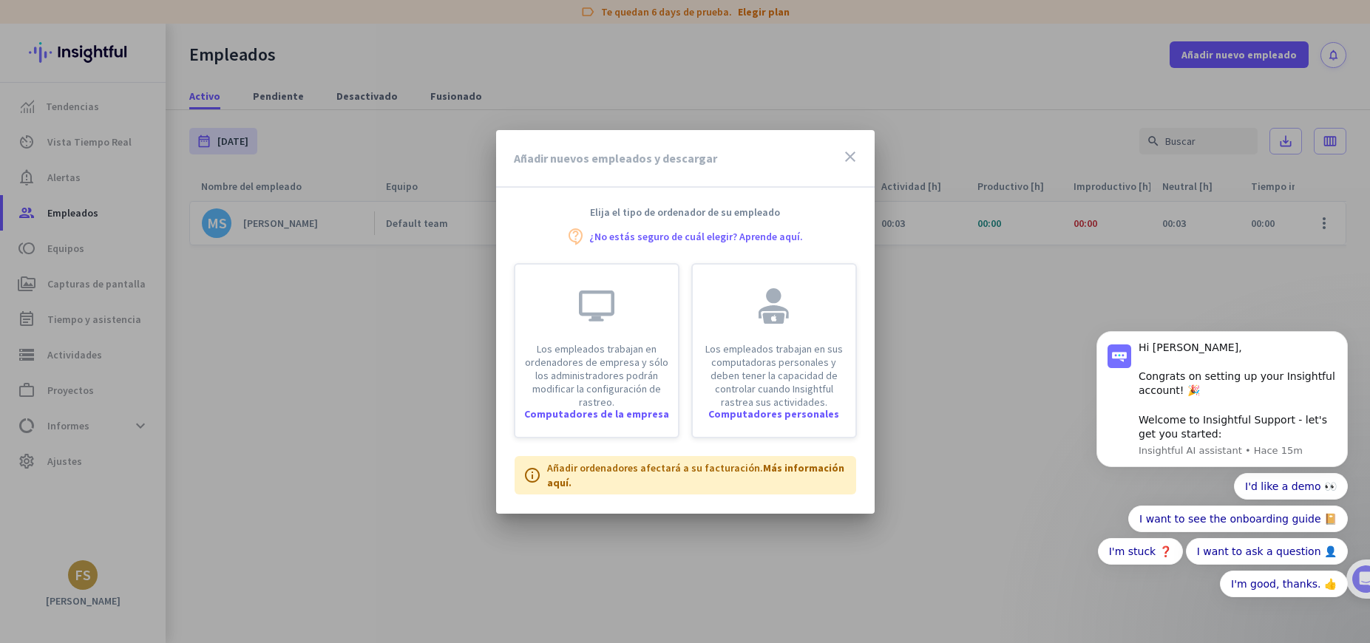
click at [846, 159] on icon "close" at bounding box center [851, 157] width 18 height 18
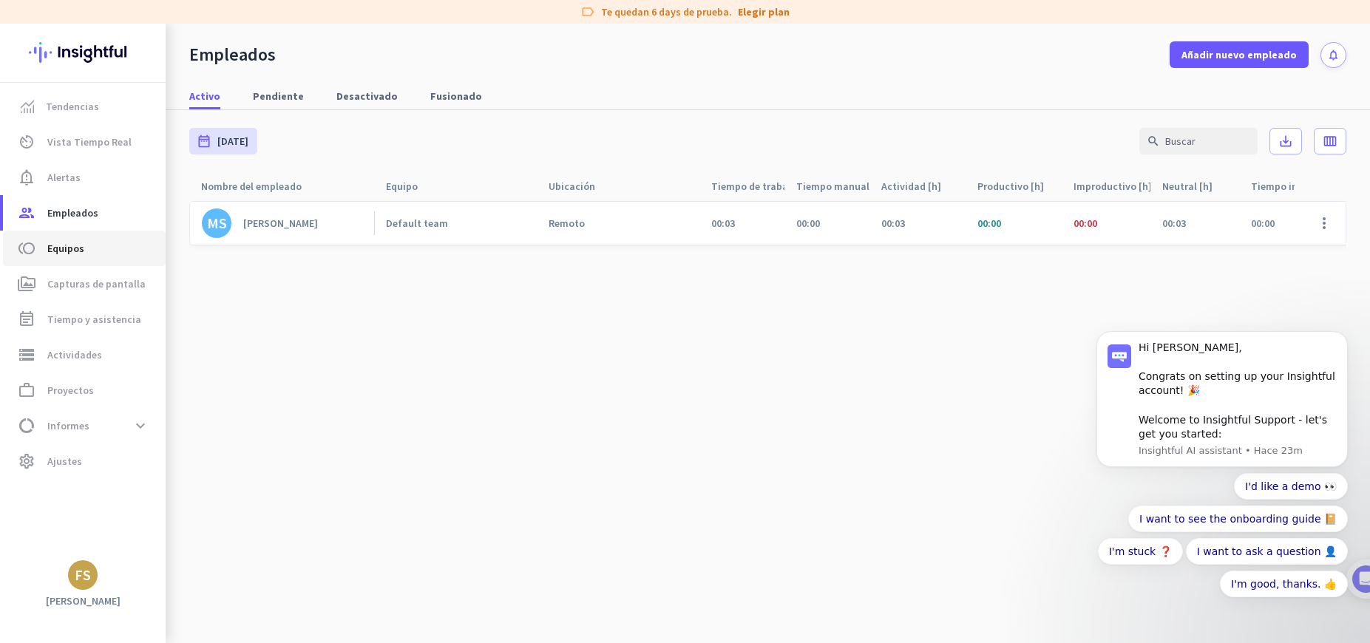
click at [79, 240] on span "Equipos" at bounding box center [65, 249] width 37 height 18
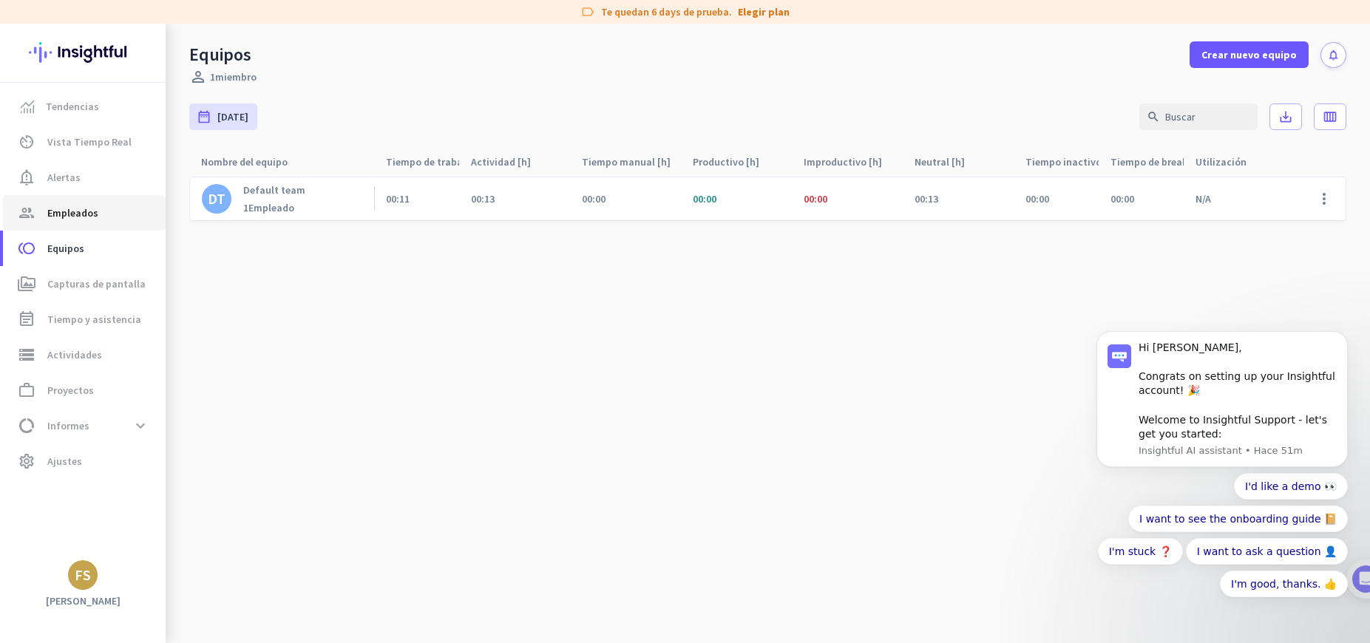
click at [92, 217] on span "Empleados" at bounding box center [72, 213] width 51 height 18
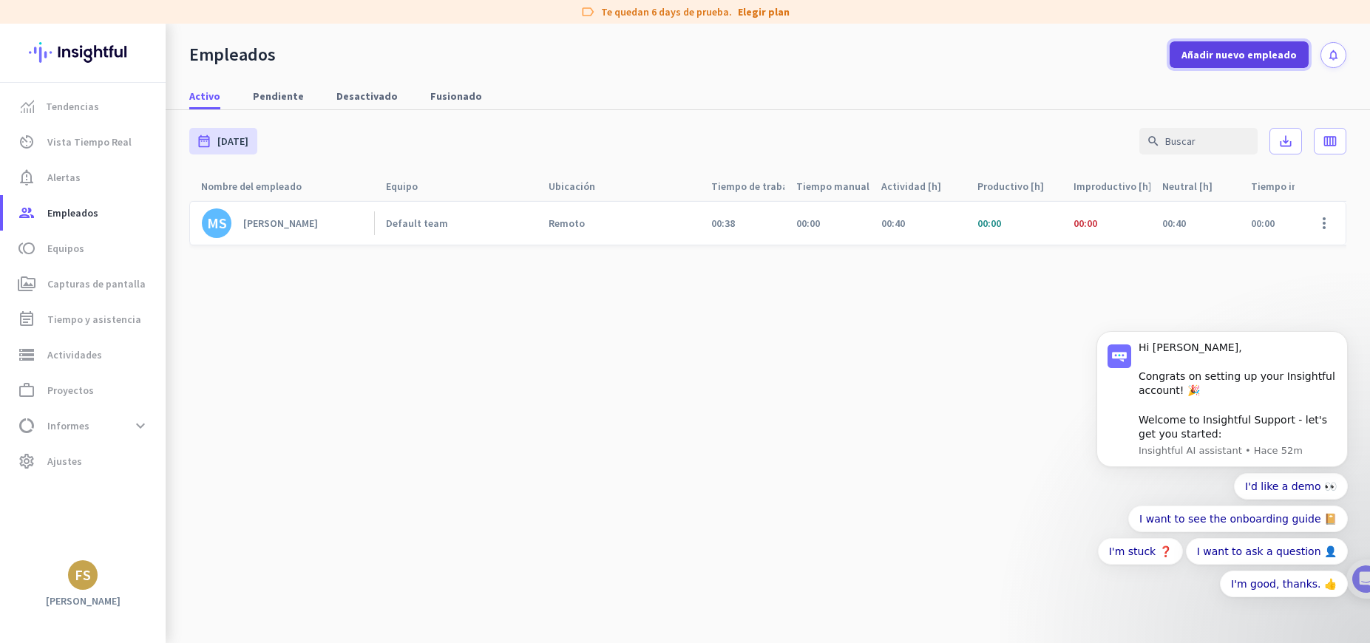
click at [1239, 47] on span "Añadir nuevo empleado" at bounding box center [1239, 54] width 115 height 15
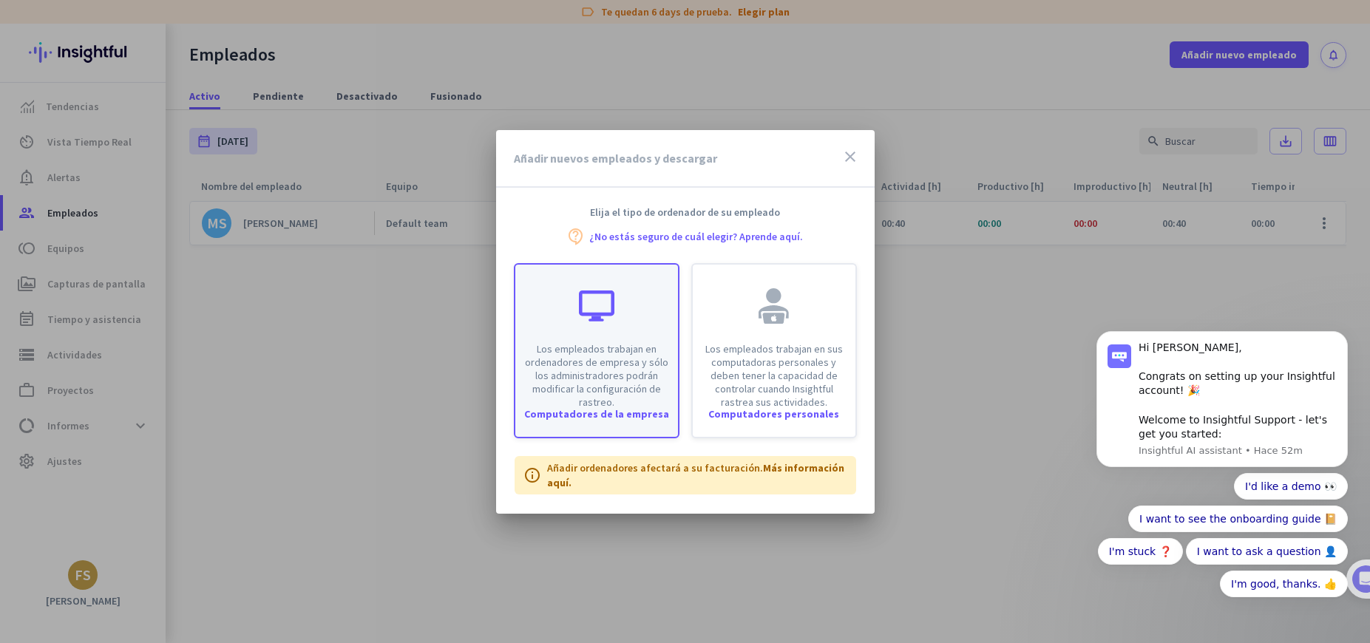
click at [618, 362] on p "Los empleados trabajan en ordenadores de empresa y sólo los administradores pod…" at bounding box center [596, 375] width 145 height 67
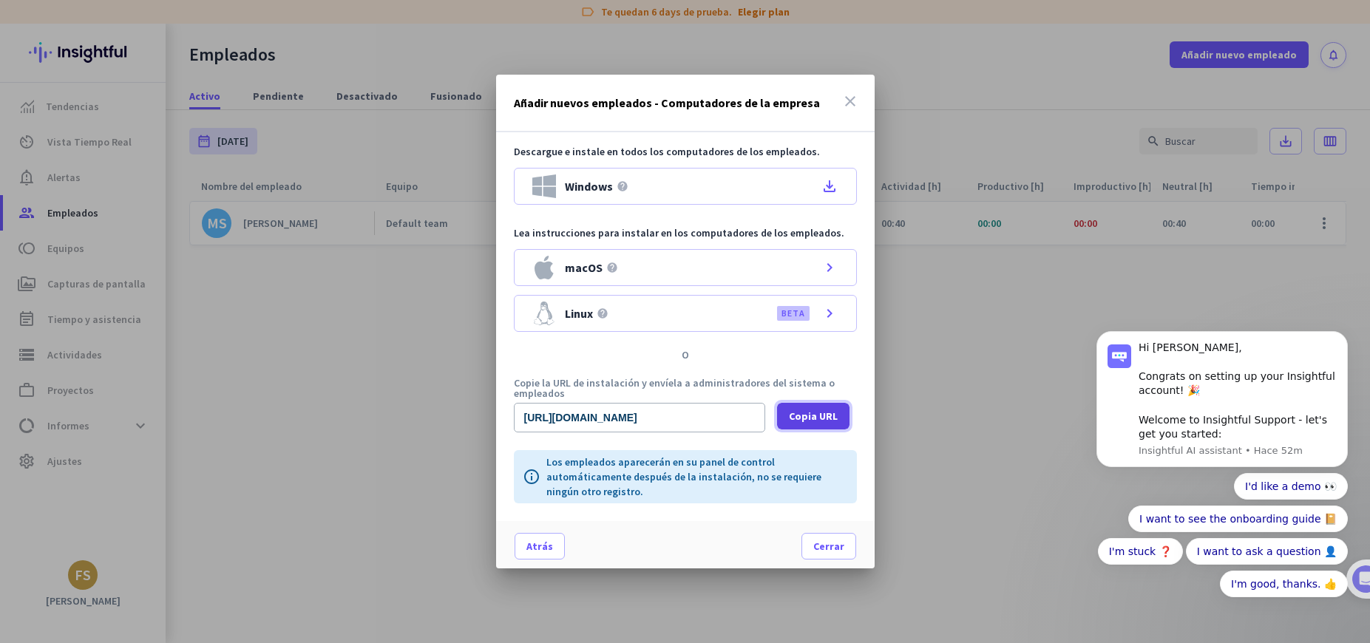
click at [825, 413] on span "Copia URL" at bounding box center [813, 416] width 49 height 15
click at [828, 424] on span at bounding box center [813, 416] width 72 height 35
click at [839, 101] on div "Añadir nuevos empleados - Computadores de la empresa close" at bounding box center [685, 104] width 379 height 58
click at [856, 95] on div "Añadir nuevos empleados - Computadores de la empresa close" at bounding box center [685, 104] width 379 height 58
click at [852, 96] on icon "close" at bounding box center [851, 101] width 18 height 18
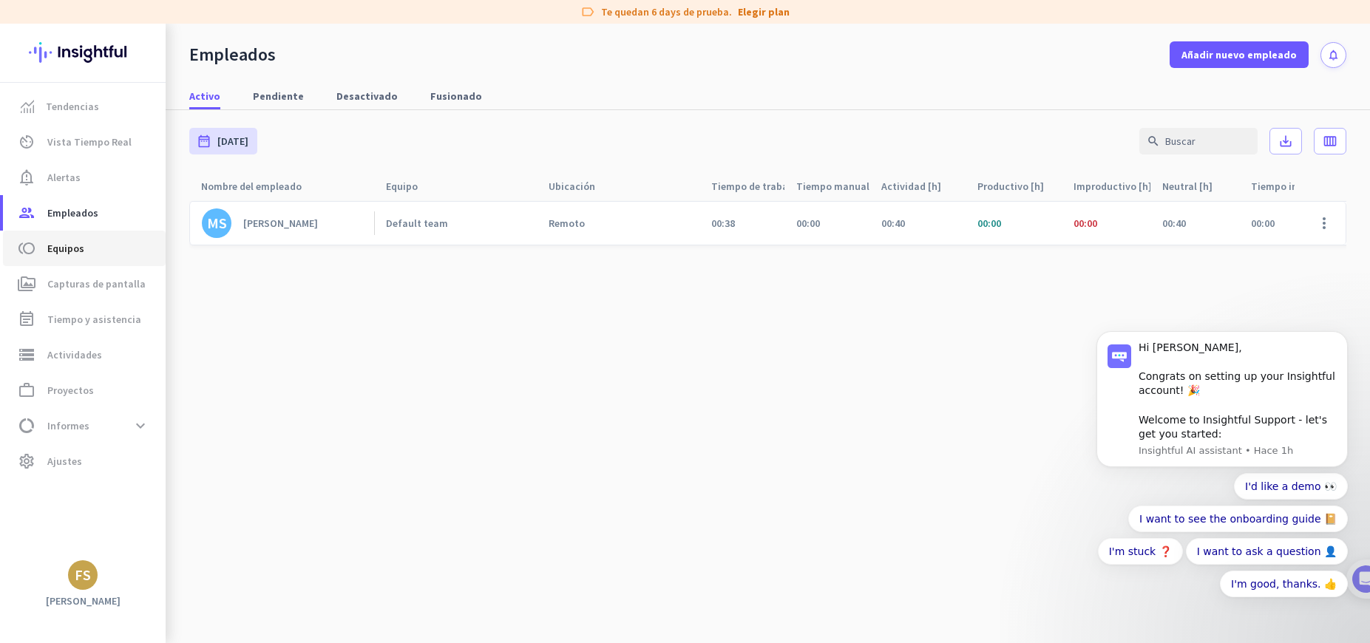
click at [68, 245] on span "Equipos" at bounding box center [65, 249] width 37 height 18
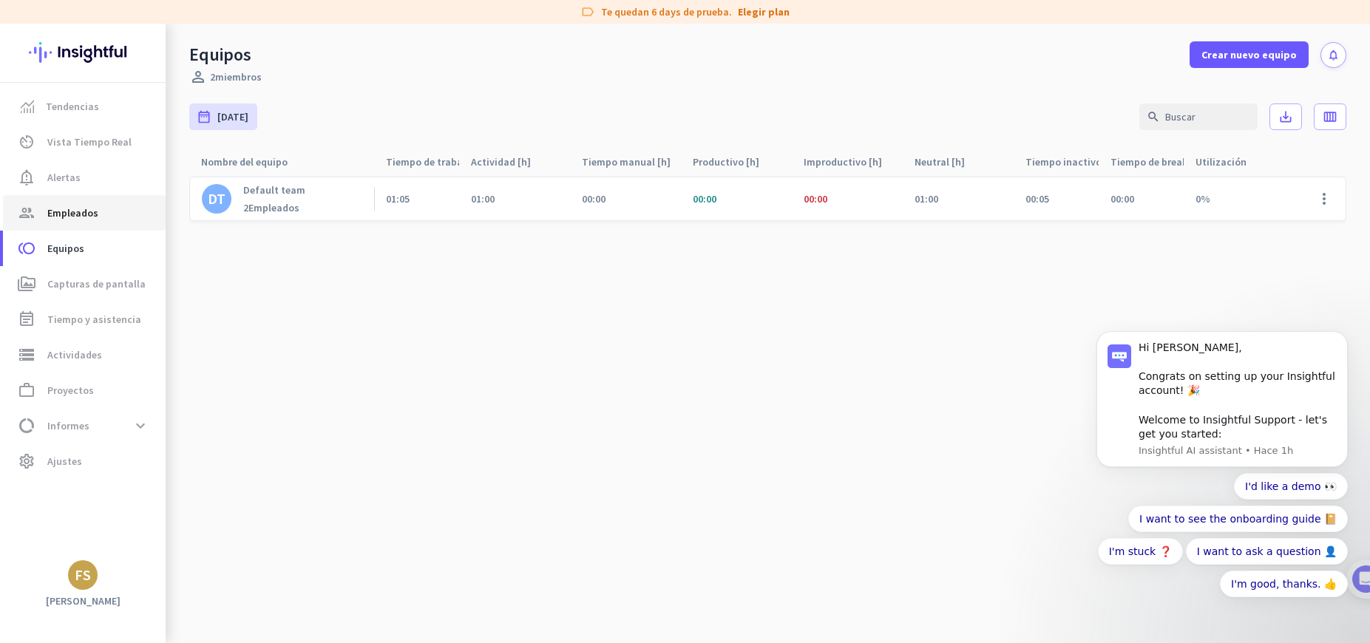
click at [84, 212] on span "Empleados" at bounding box center [72, 213] width 51 height 18
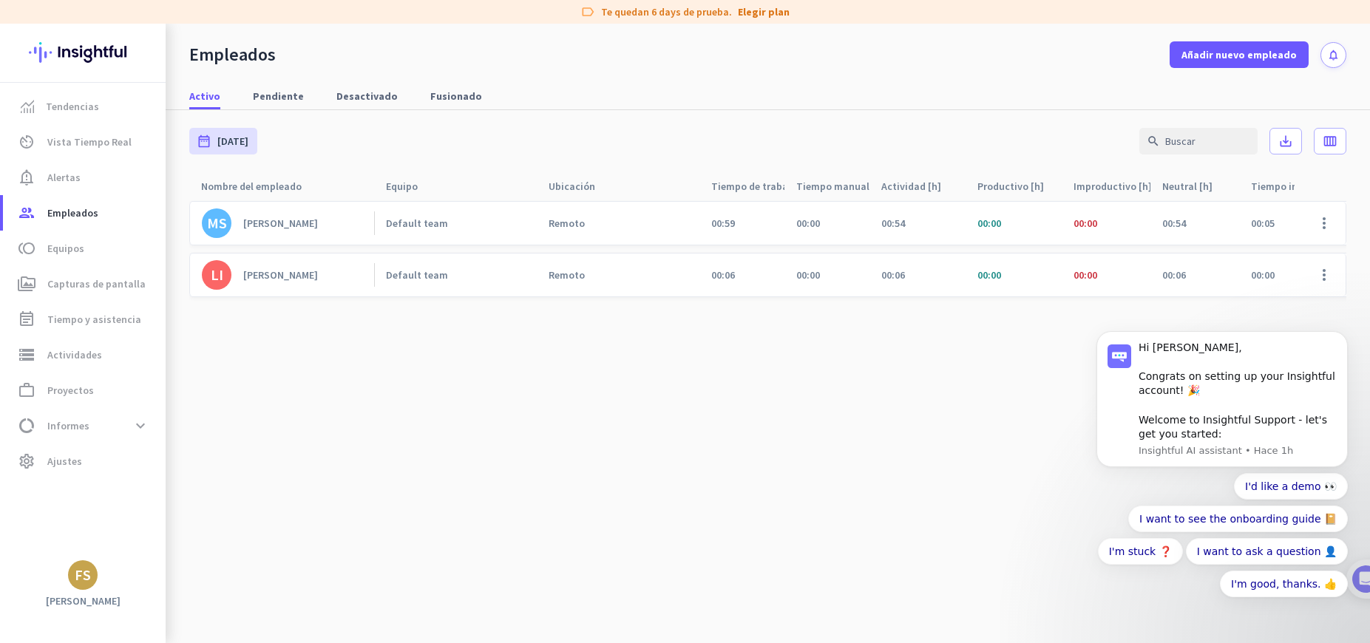
click at [359, 271] on link "LI [PERSON_NAME]" at bounding box center [288, 275] width 172 height 30
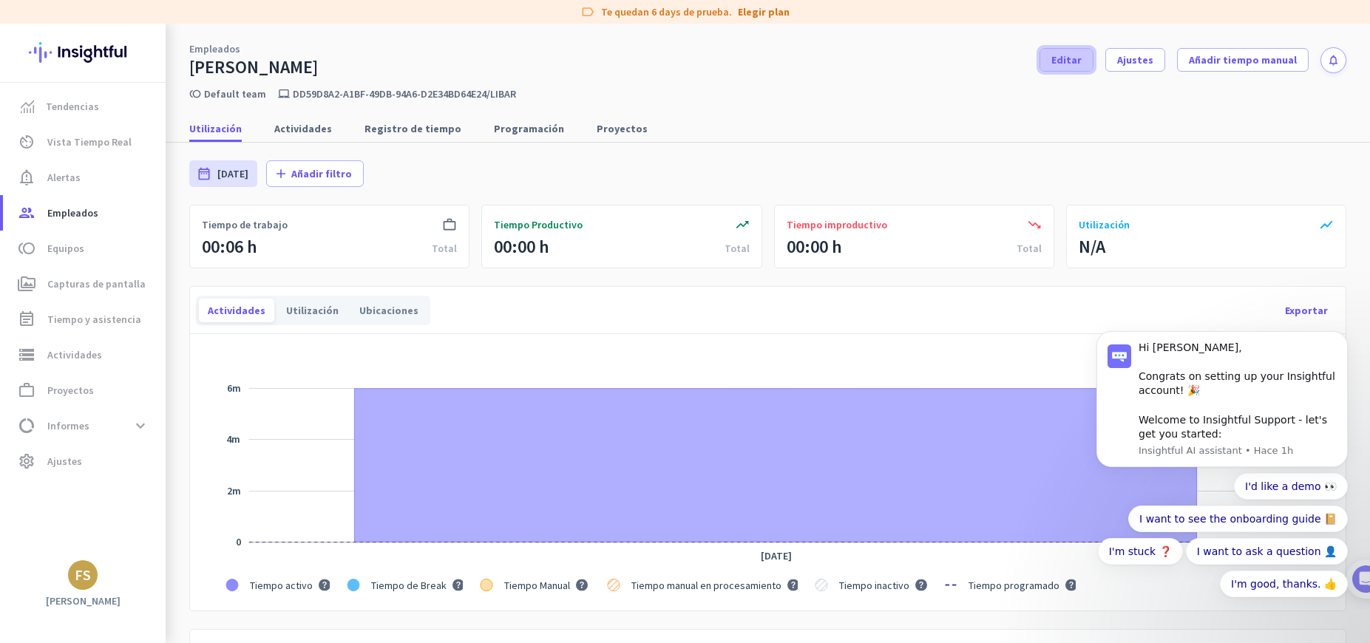
click at [1052, 57] on span "Editar" at bounding box center [1067, 60] width 30 height 15
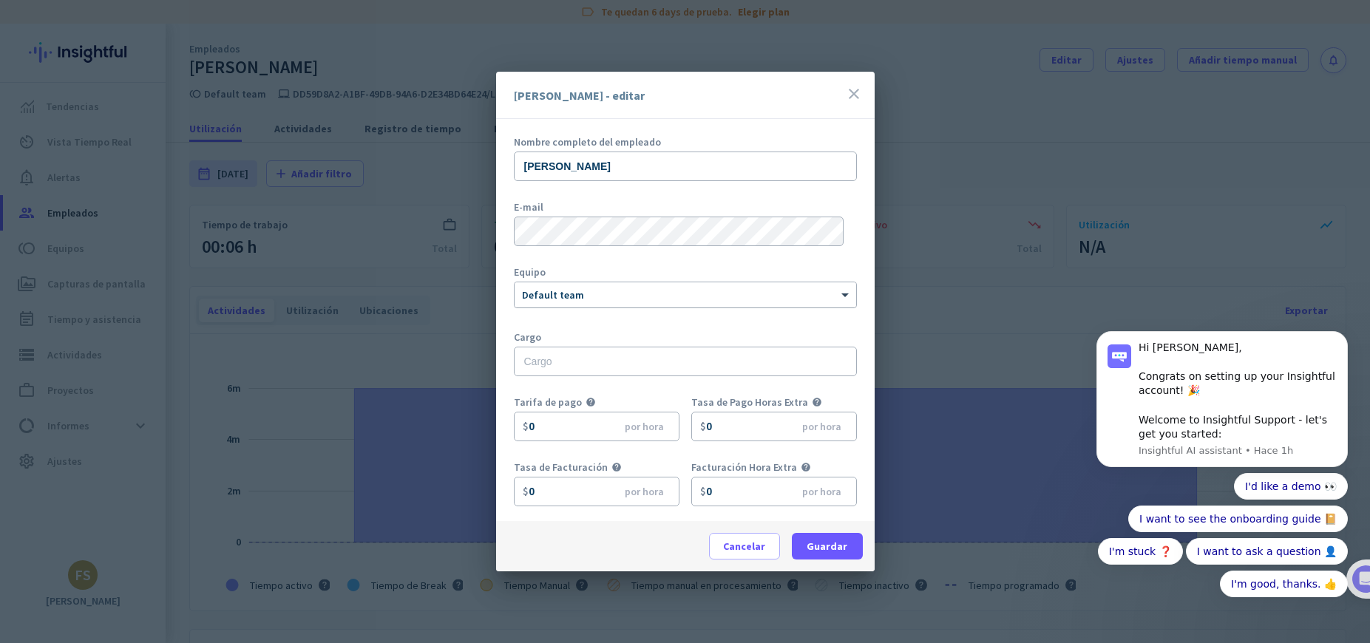
click at [576, 296] on div at bounding box center [686, 292] width 342 height 13
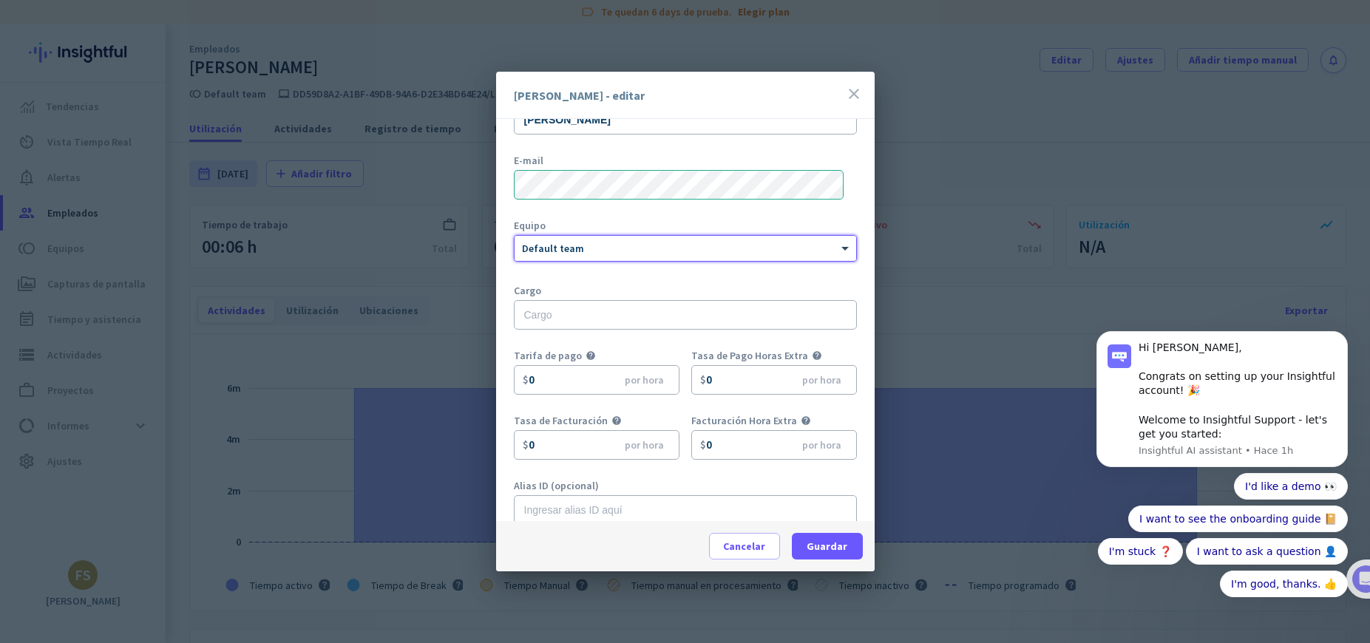
scroll to position [65, 0]
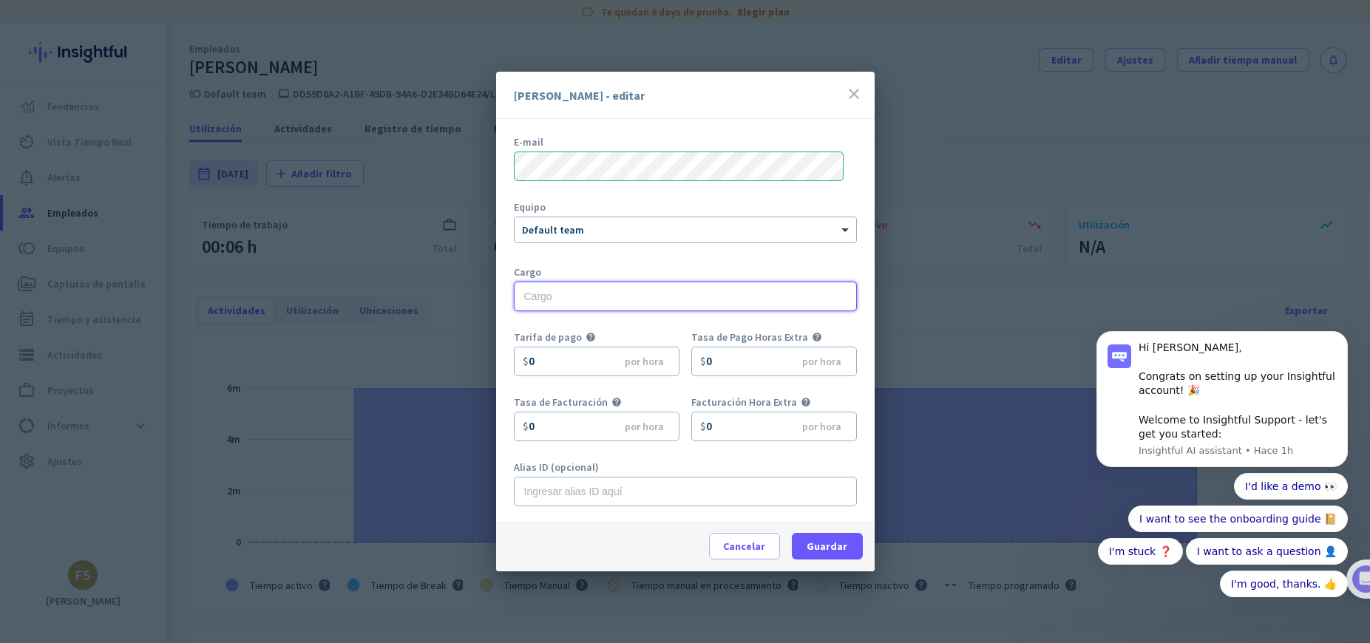
click at [581, 293] on input "text" at bounding box center [685, 297] width 343 height 30
type input "Software Architect"
click at [840, 557] on span at bounding box center [827, 546] width 71 height 35
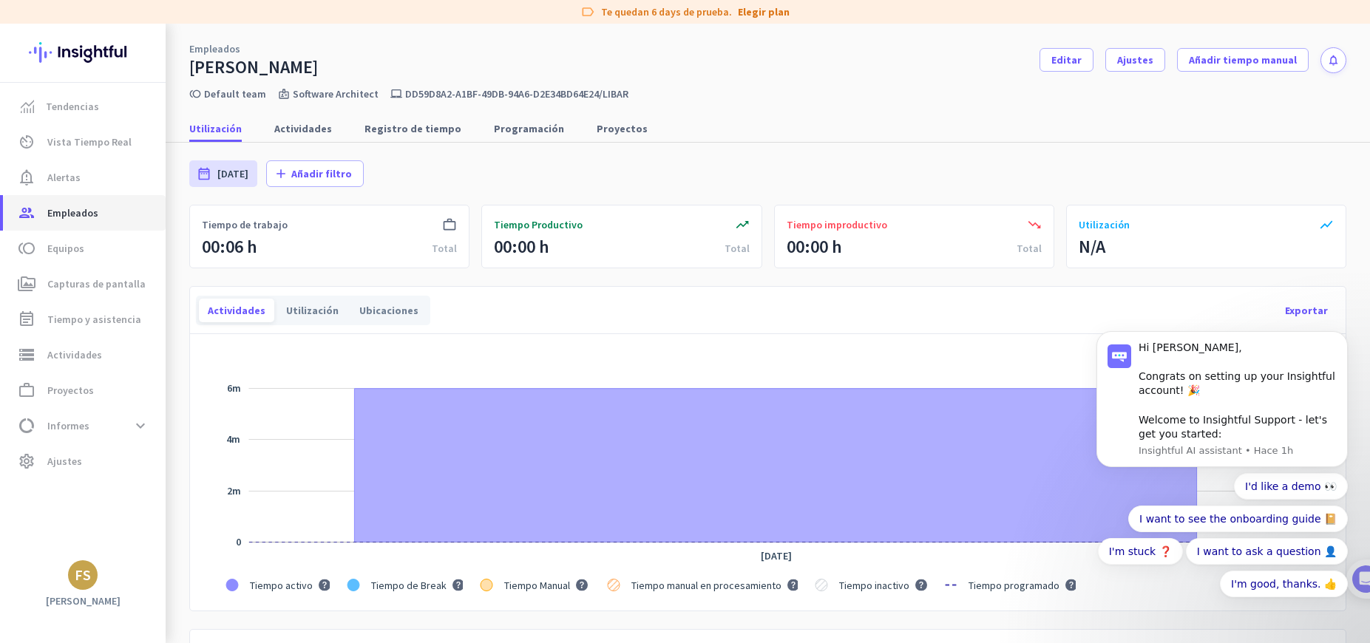
click at [39, 209] on span "group Empleados" at bounding box center [84, 213] width 139 height 18
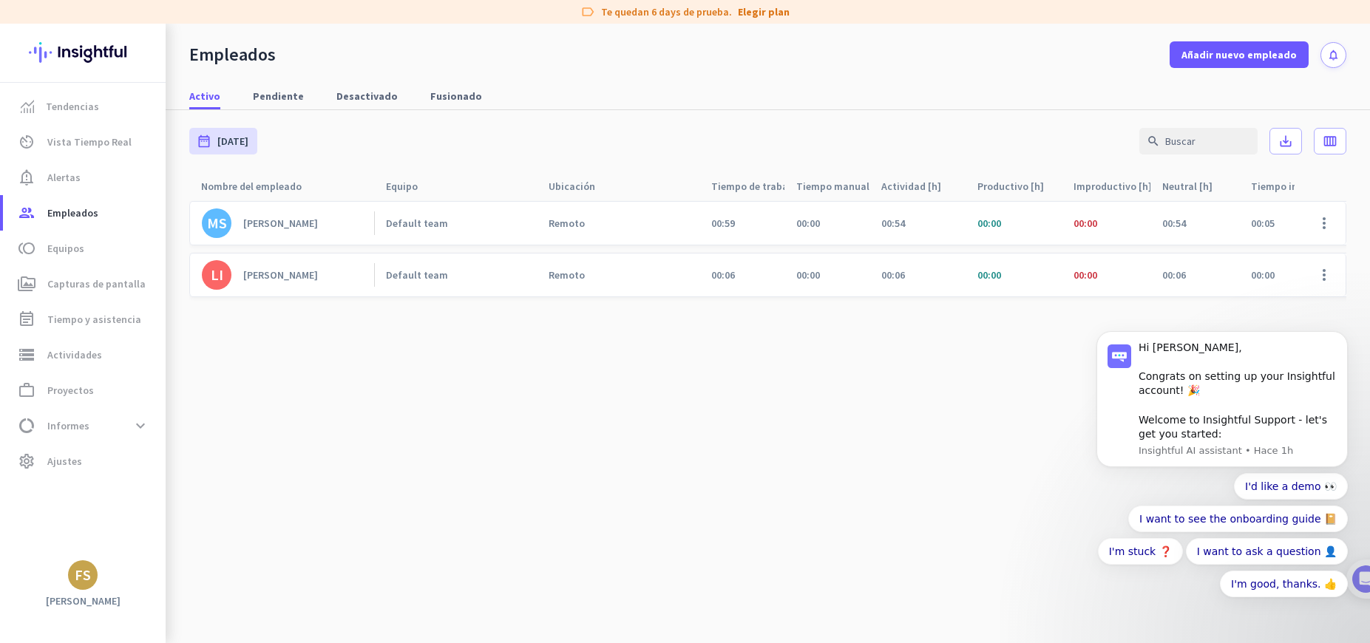
click at [1043, 78] on nav "Activo Pendiente Desactivado Fusionado" at bounding box center [768, 89] width 1205 height 42
click at [92, 240] on span "toll Equipos" at bounding box center [84, 249] width 139 height 18
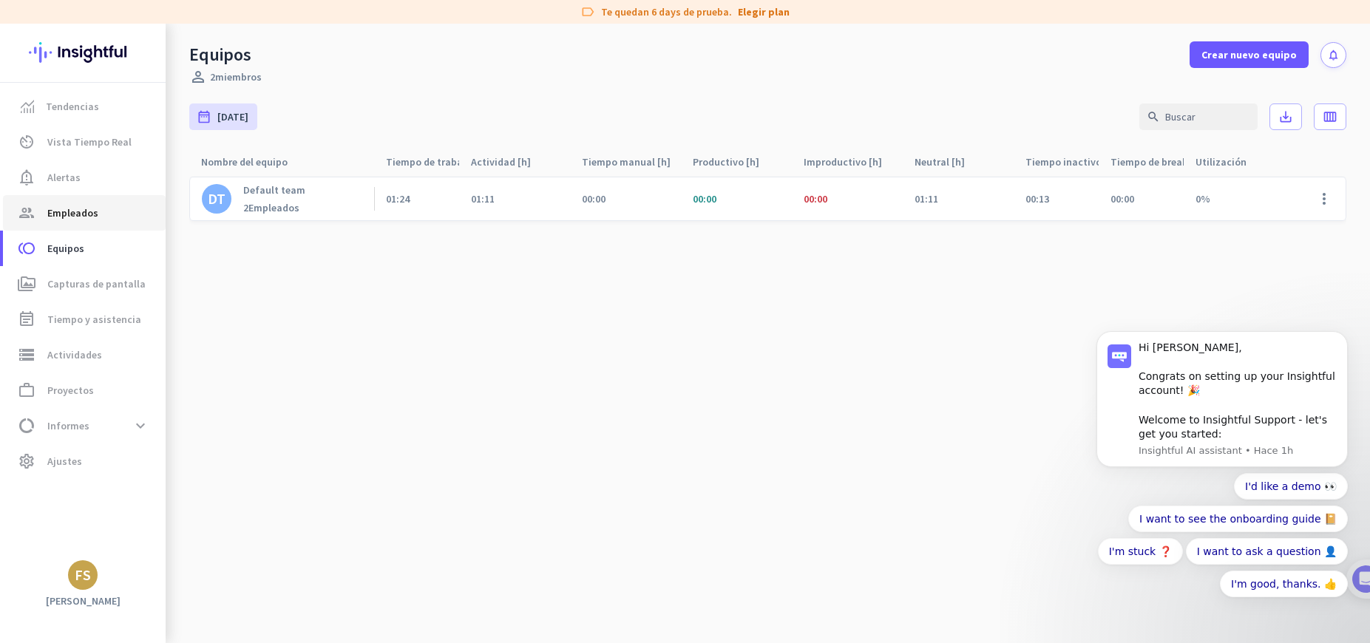
click at [92, 206] on span "Empleados" at bounding box center [72, 213] width 51 height 18
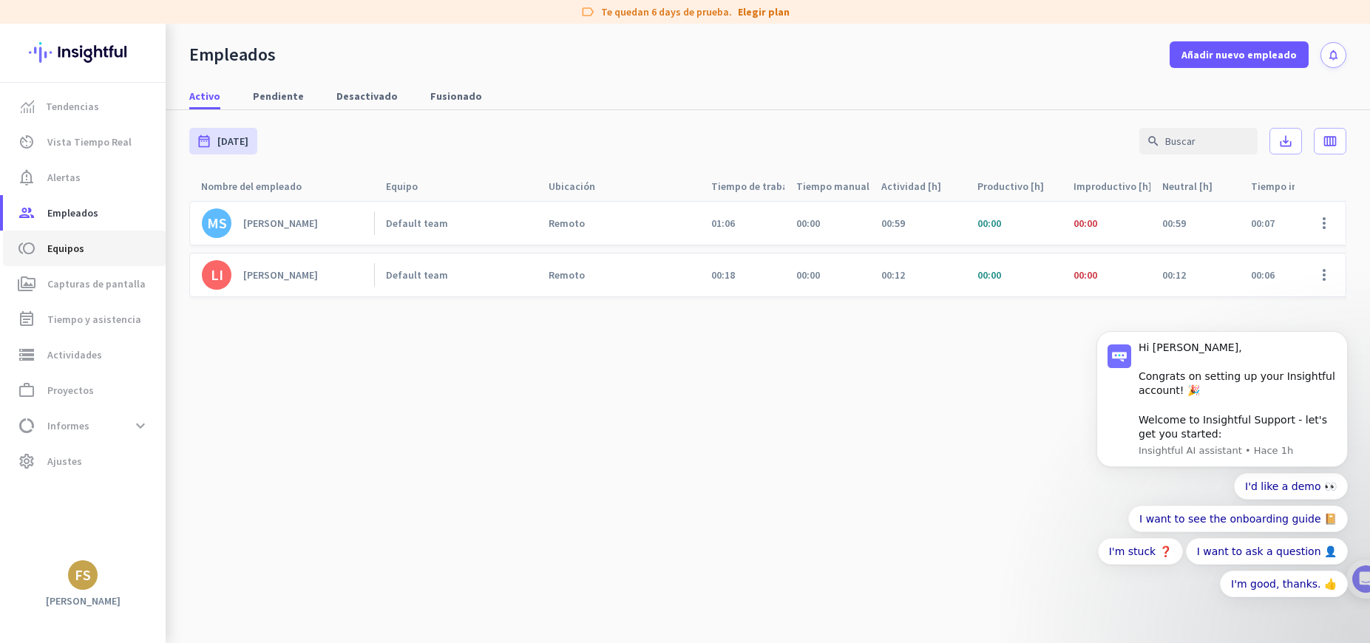
click at [90, 254] on span "toll Equipos" at bounding box center [84, 249] width 139 height 18
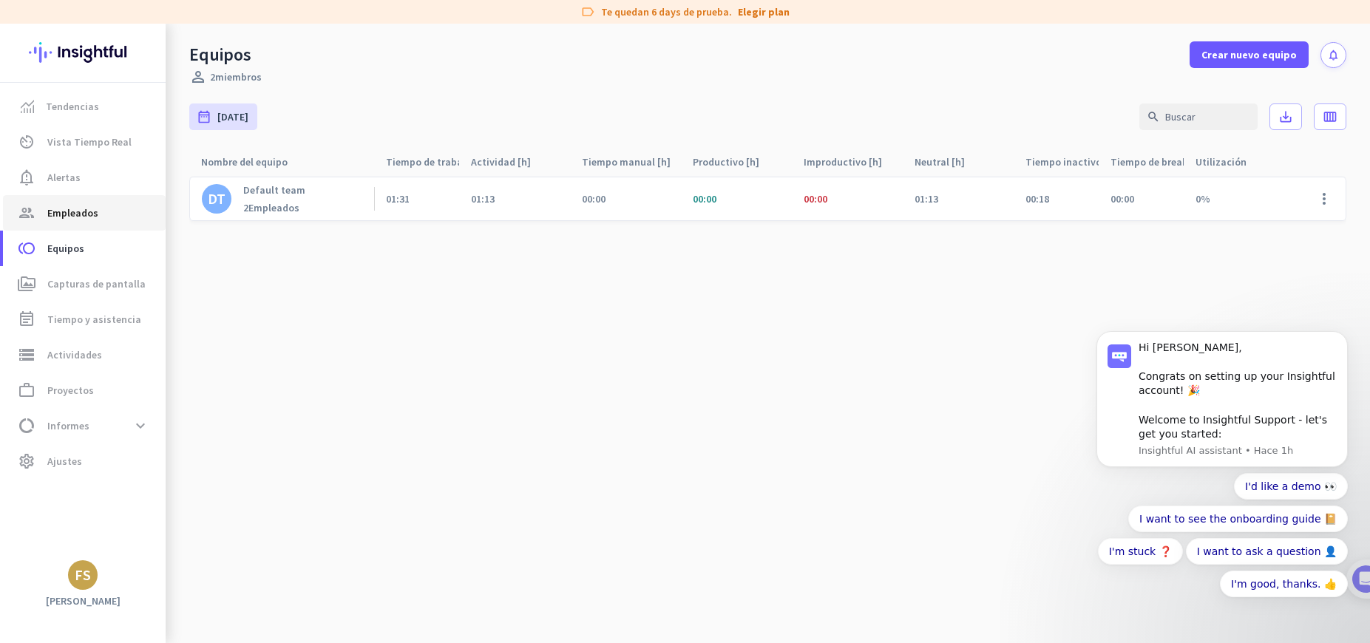
click at [99, 214] on span "group Empleados" at bounding box center [84, 213] width 139 height 18
